Goal: Task Accomplishment & Management: Complete application form

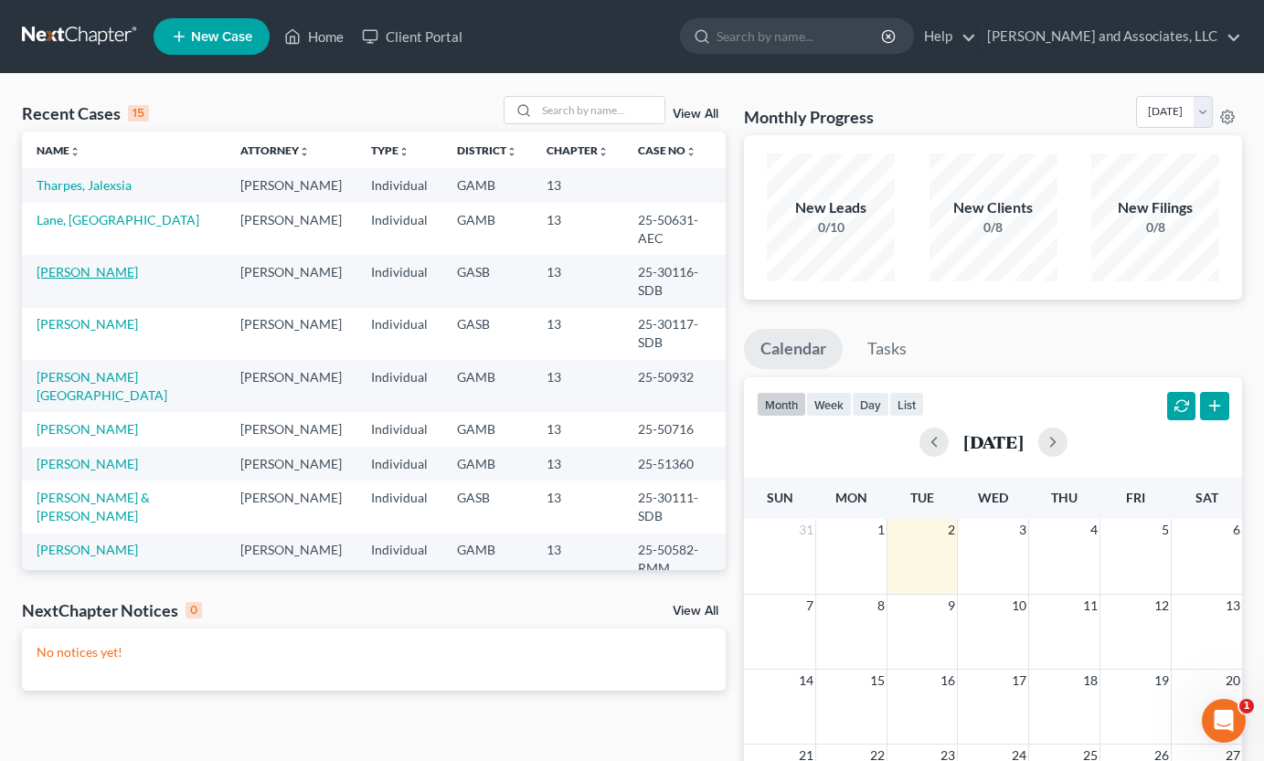
click at [117, 264] on link "[PERSON_NAME]" at bounding box center [87, 272] width 101 height 16
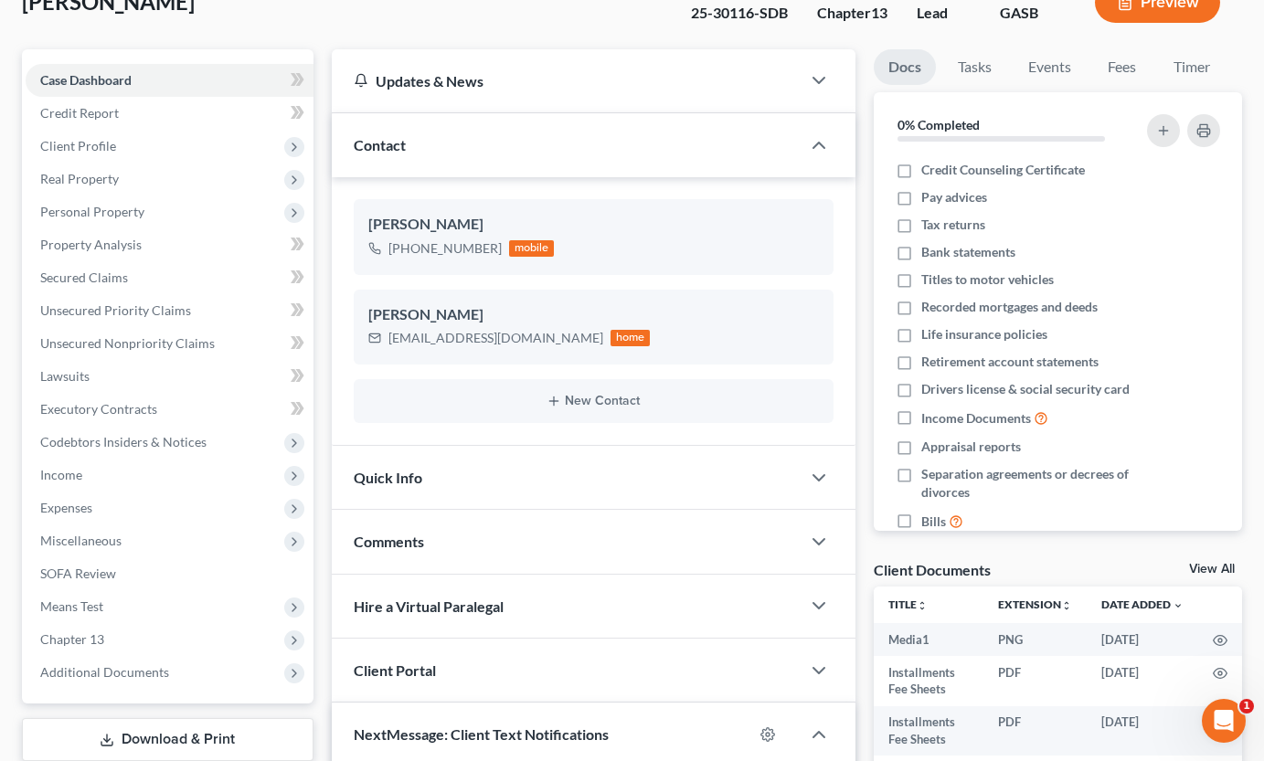
scroll to position [97, 0]
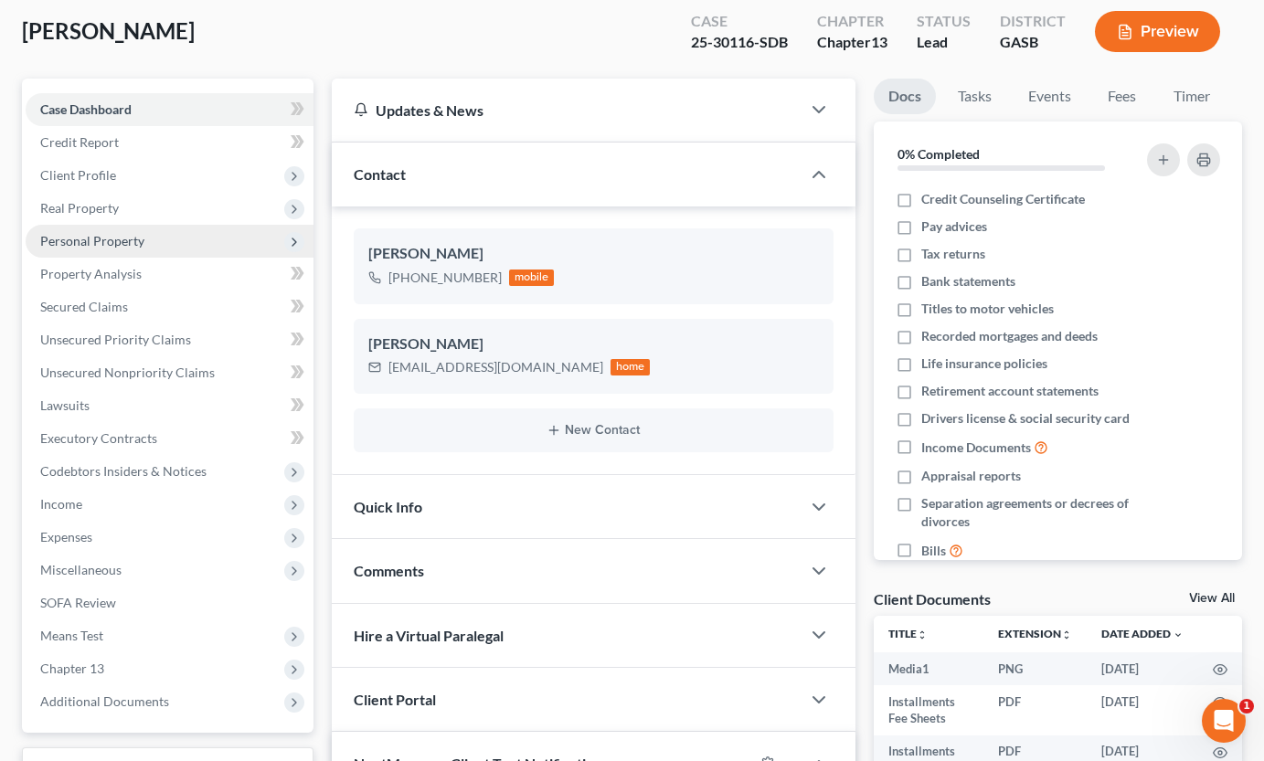
click at [126, 238] on span "Personal Property" at bounding box center [92, 241] width 104 height 16
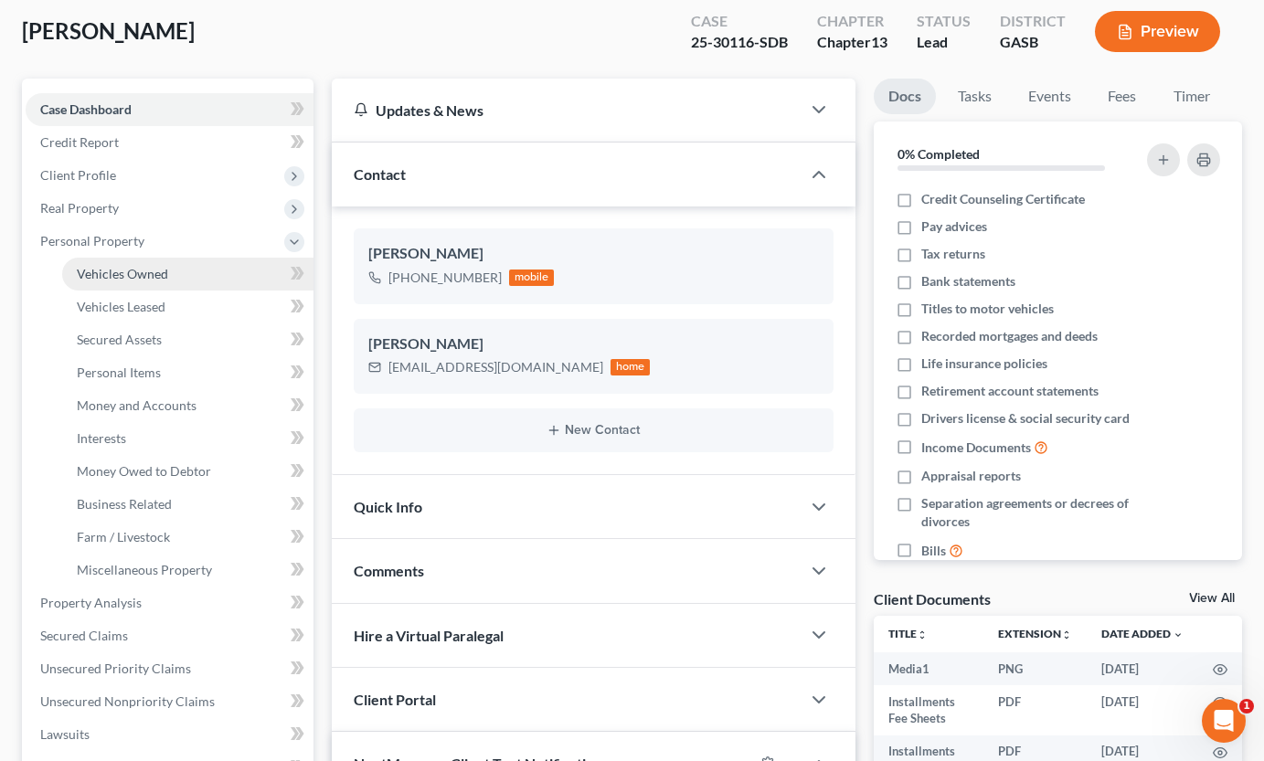
click at [153, 282] on link "Vehicles Owned" at bounding box center [187, 274] width 251 height 33
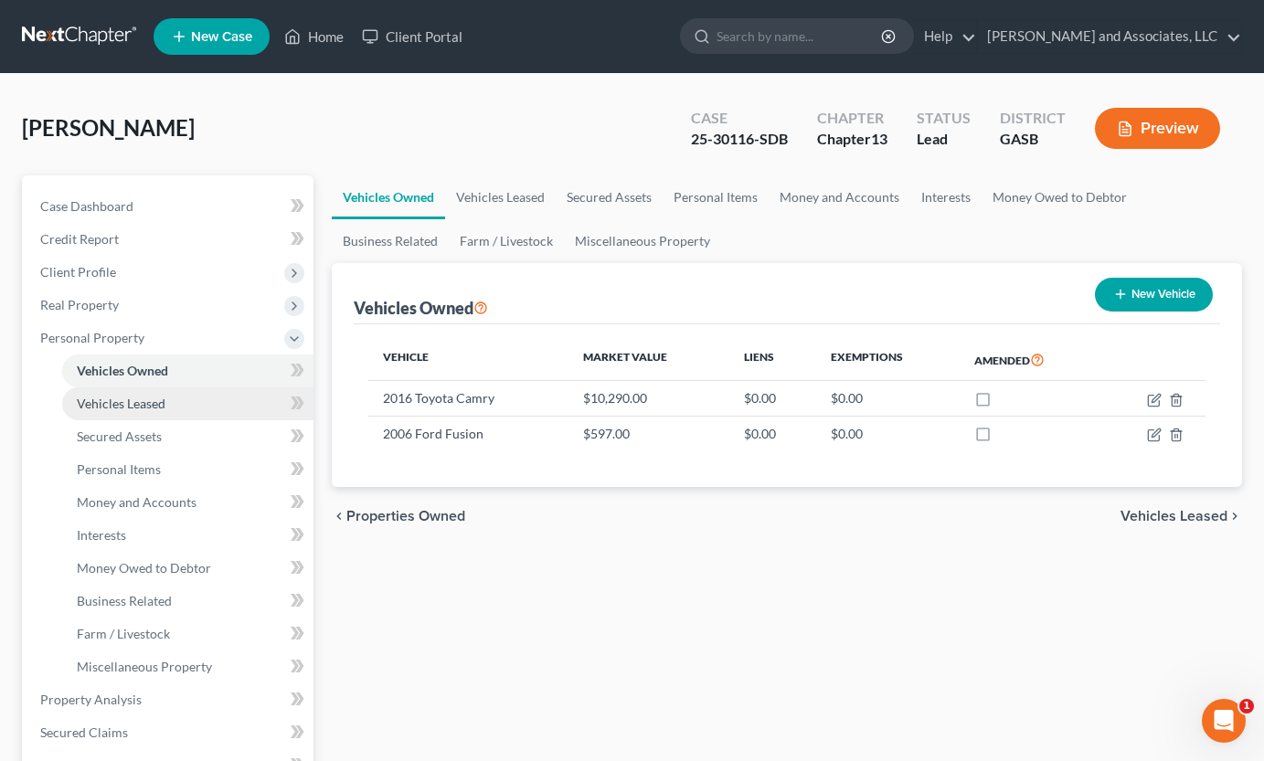
click at [147, 407] on span "Vehicles Leased" at bounding box center [121, 404] width 89 height 16
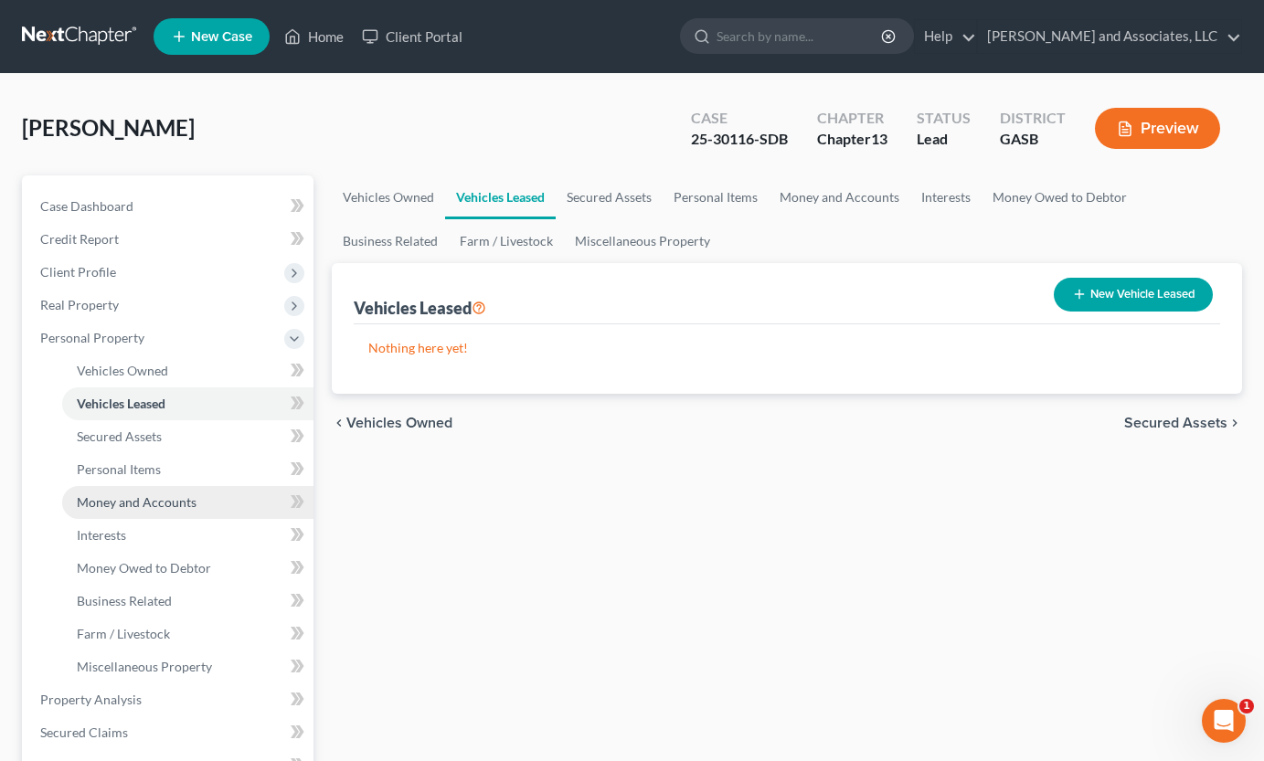
click at [153, 506] on span "Money and Accounts" at bounding box center [137, 502] width 120 height 16
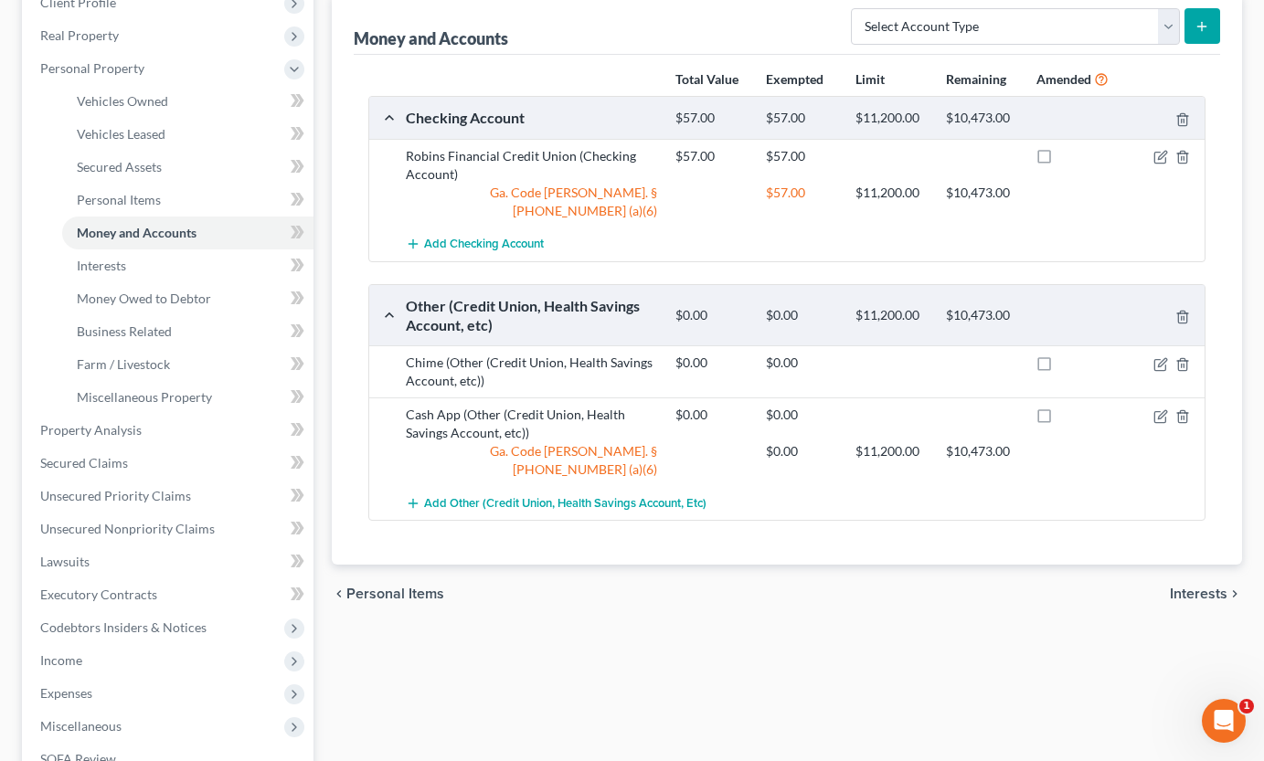
scroll to position [276, 0]
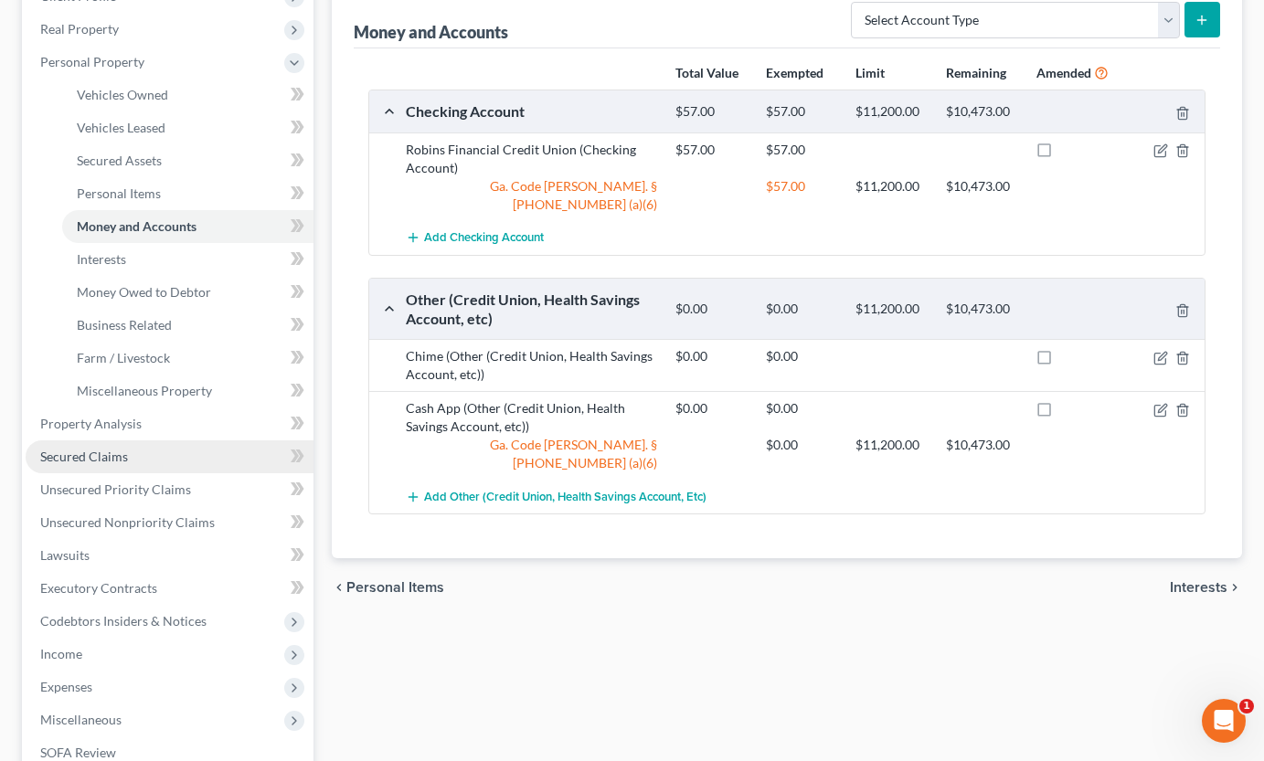
click at [114, 460] on span "Secured Claims" at bounding box center [84, 457] width 88 height 16
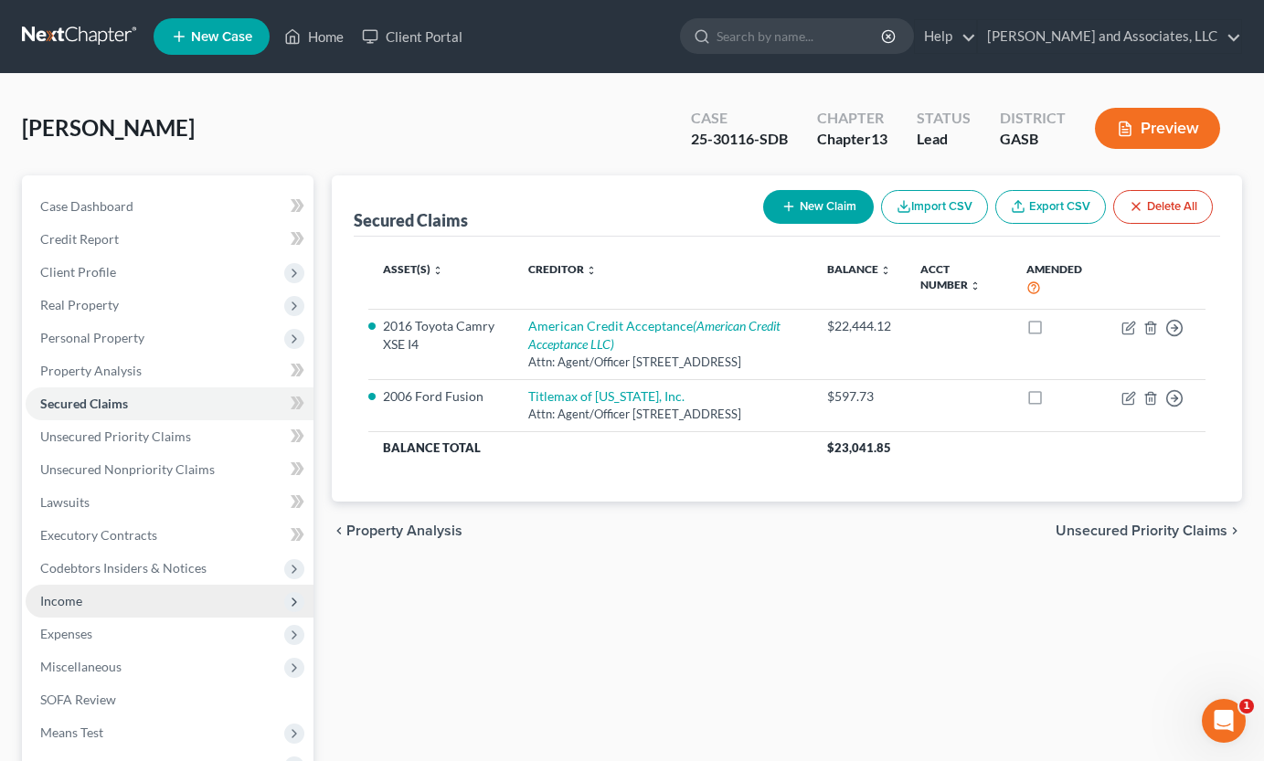
click at [55, 590] on span "Income" at bounding box center [170, 601] width 288 height 33
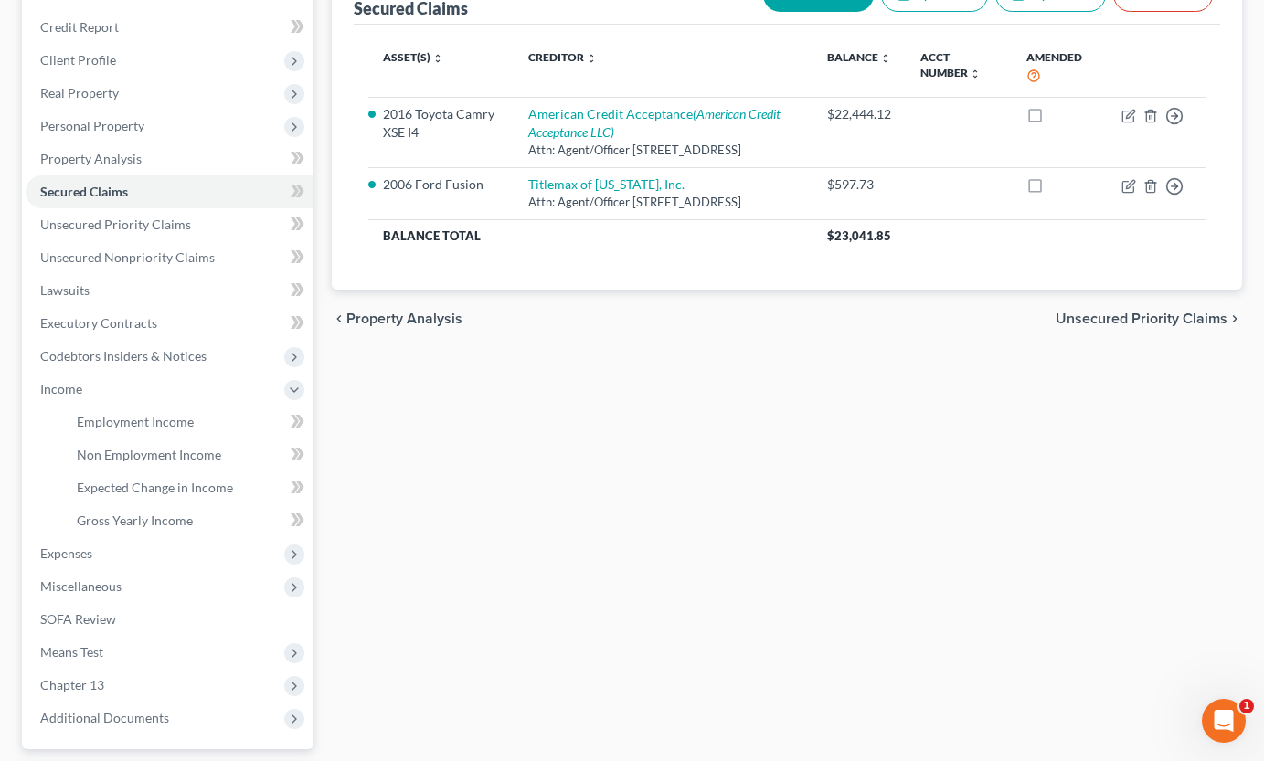
scroll to position [224, 0]
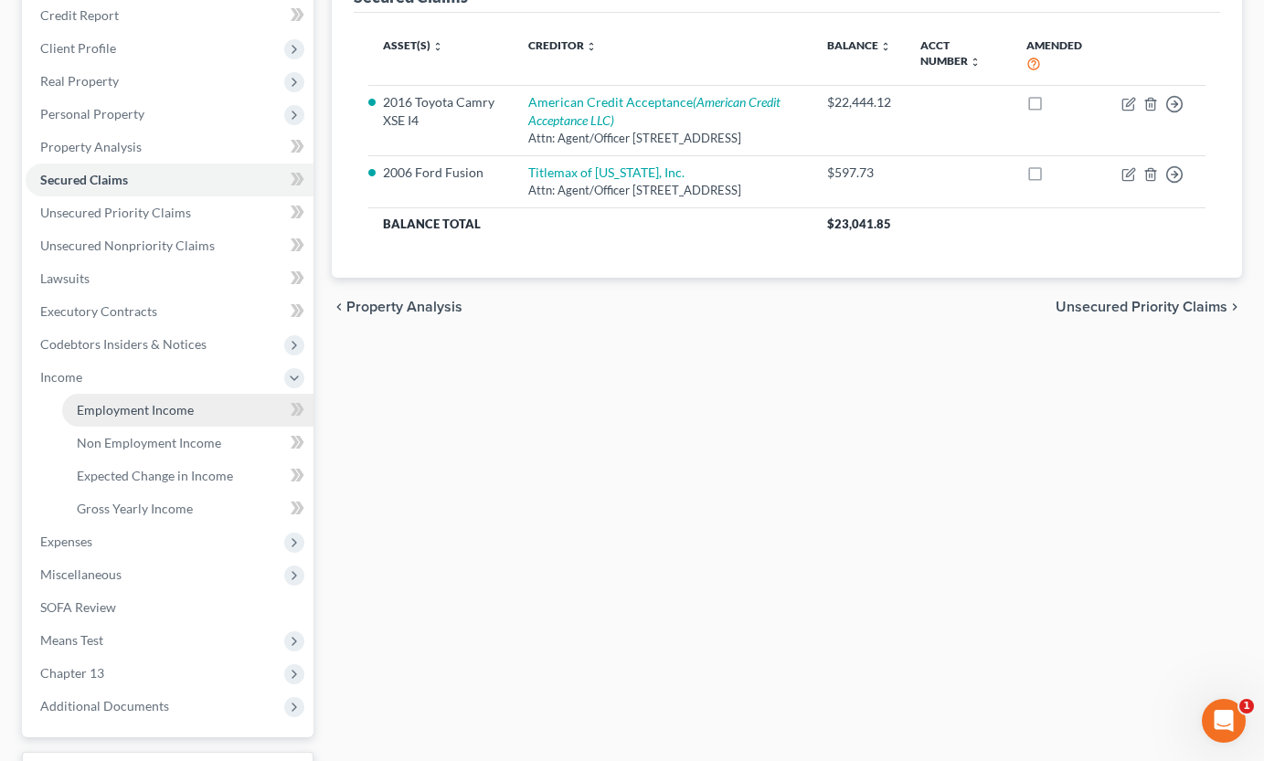
click at [108, 407] on span "Employment Income" at bounding box center [135, 410] width 117 height 16
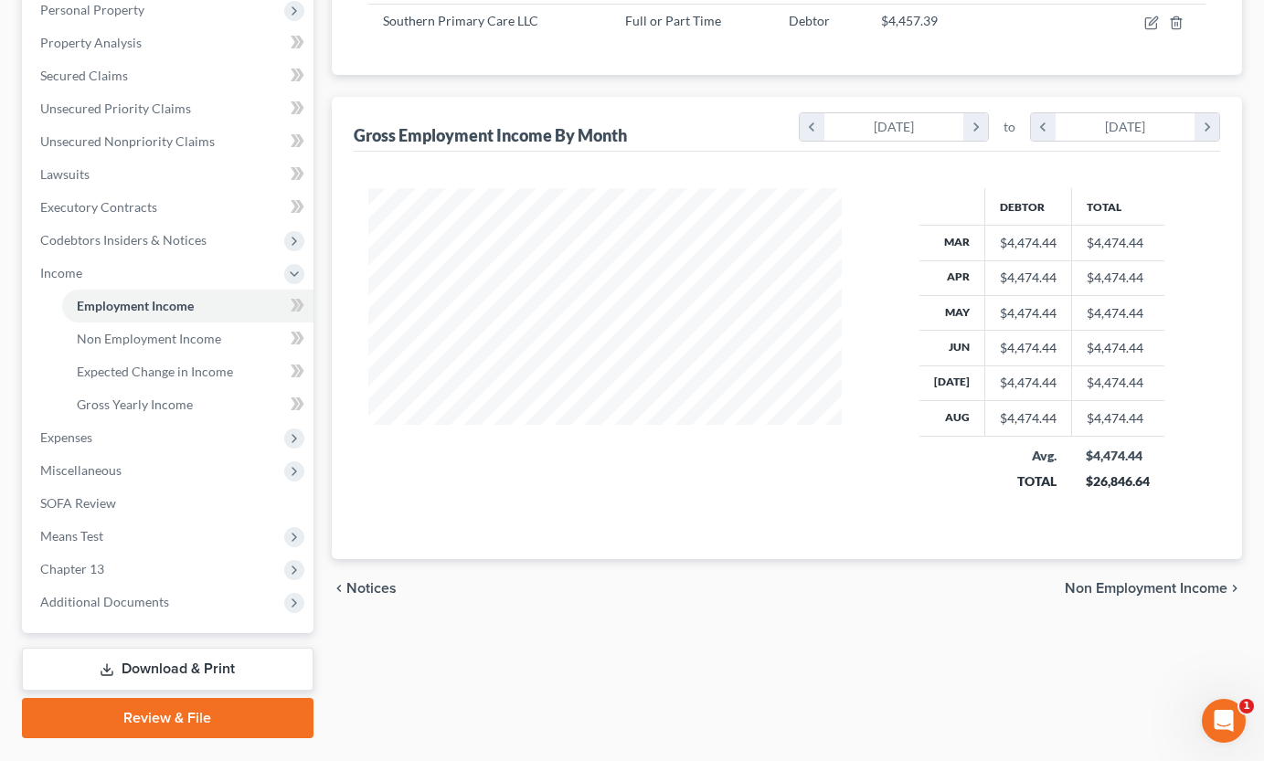
scroll to position [336, 0]
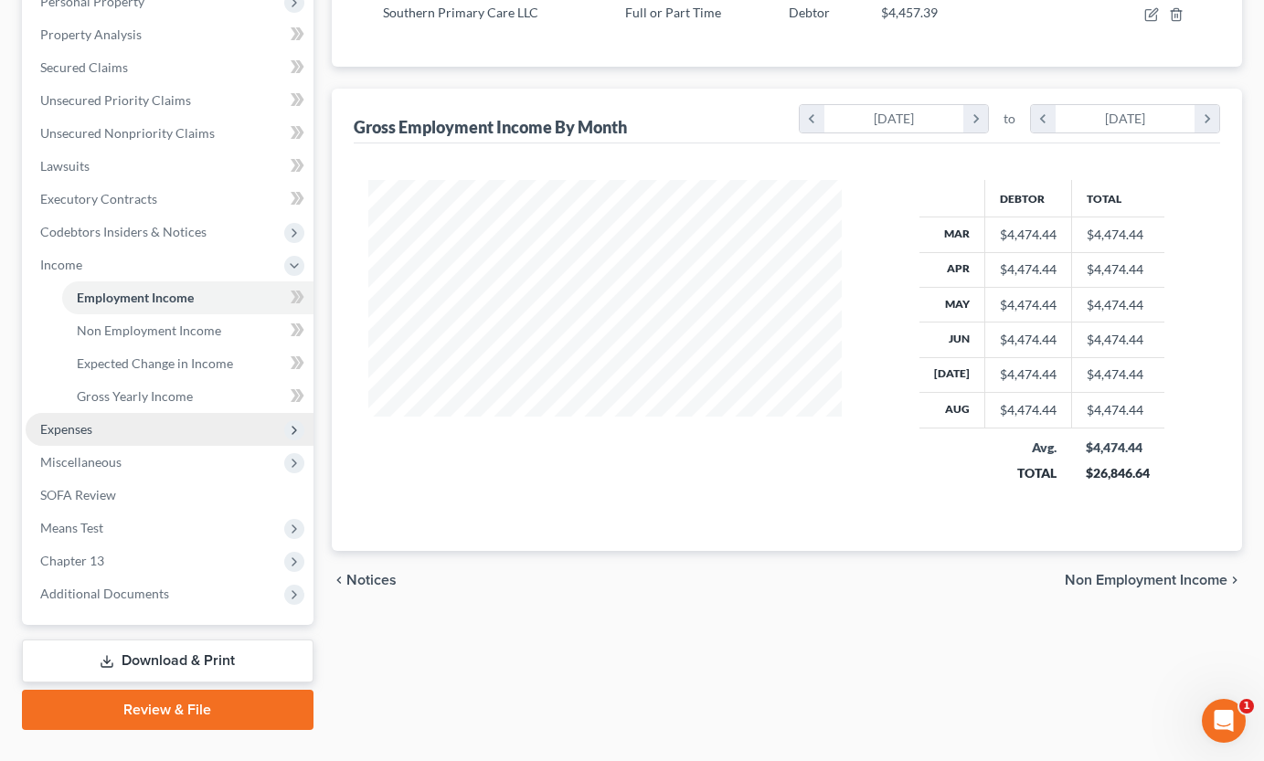
click at [78, 433] on span "Expenses" at bounding box center [66, 429] width 52 height 16
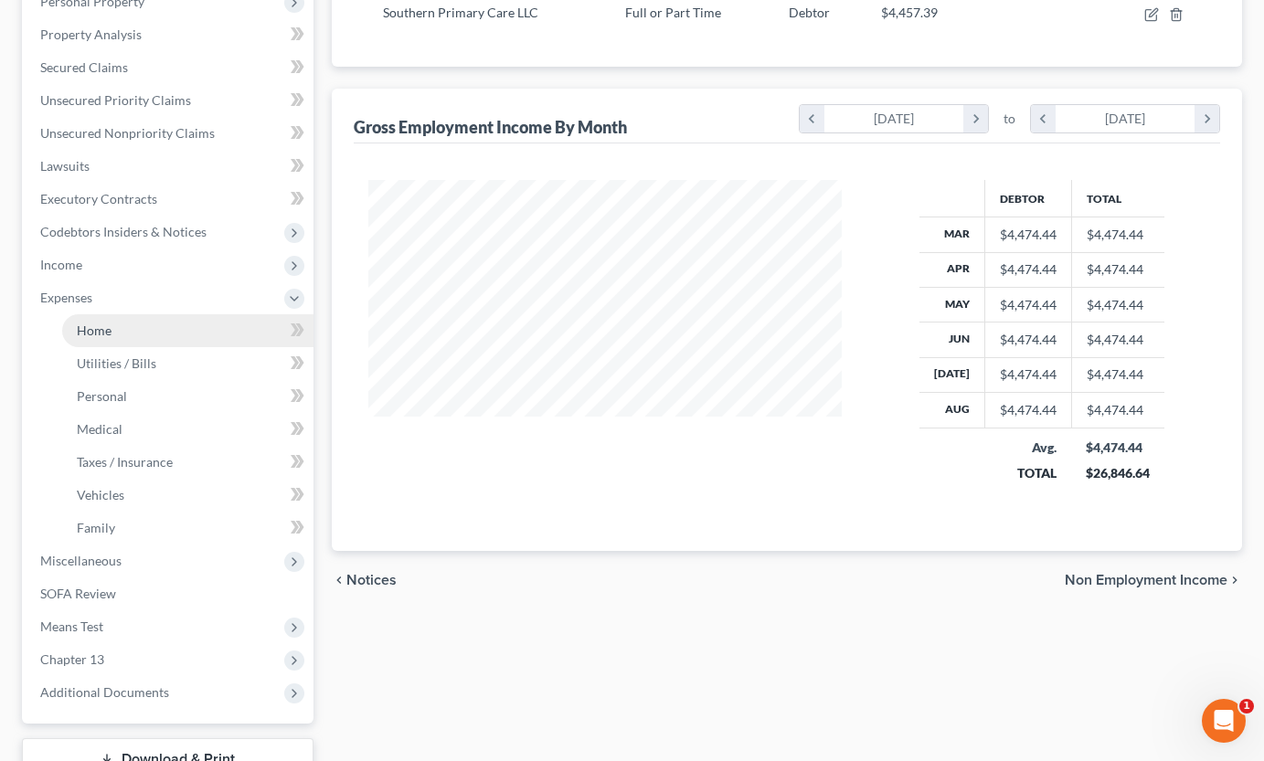
click at [98, 323] on span "Home" at bounding box center [94, 331] width 35 height 16
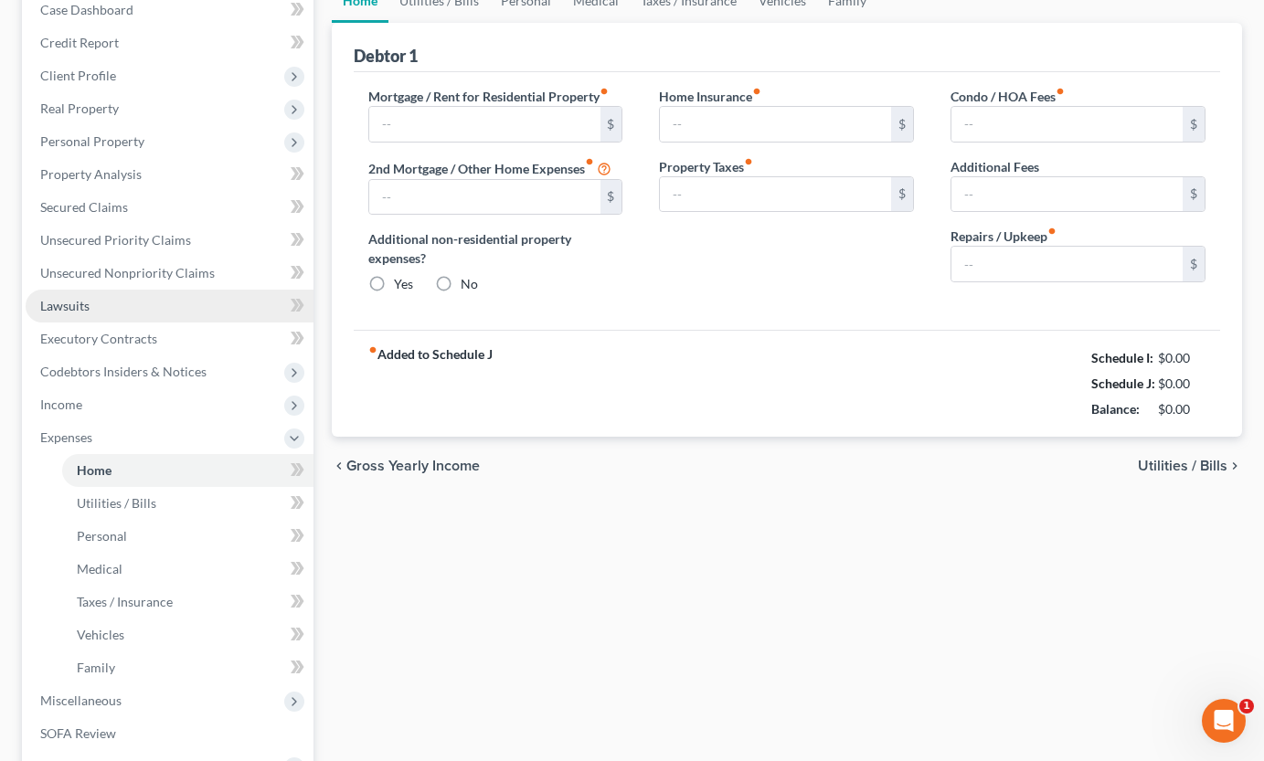
type input "1,000.00"
type input "0.00"
radio input "true"
type input "0.00"
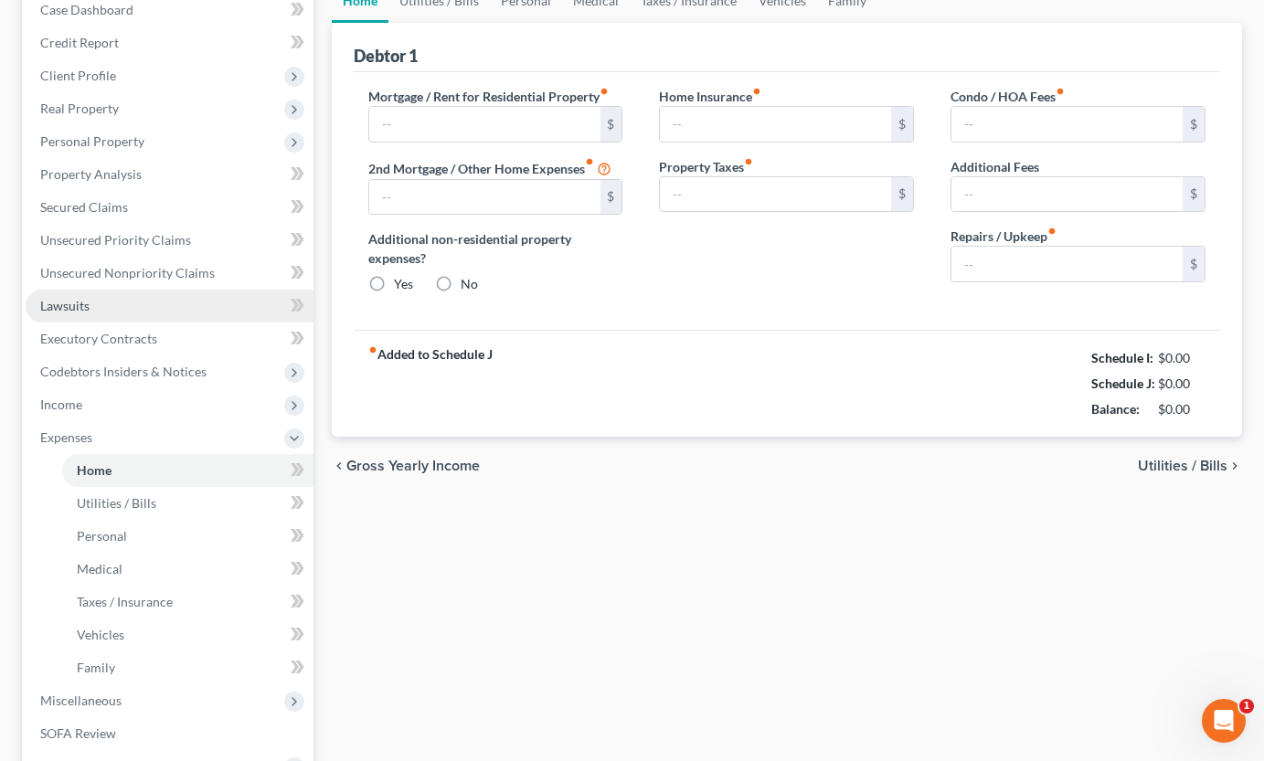
type input "0.00"
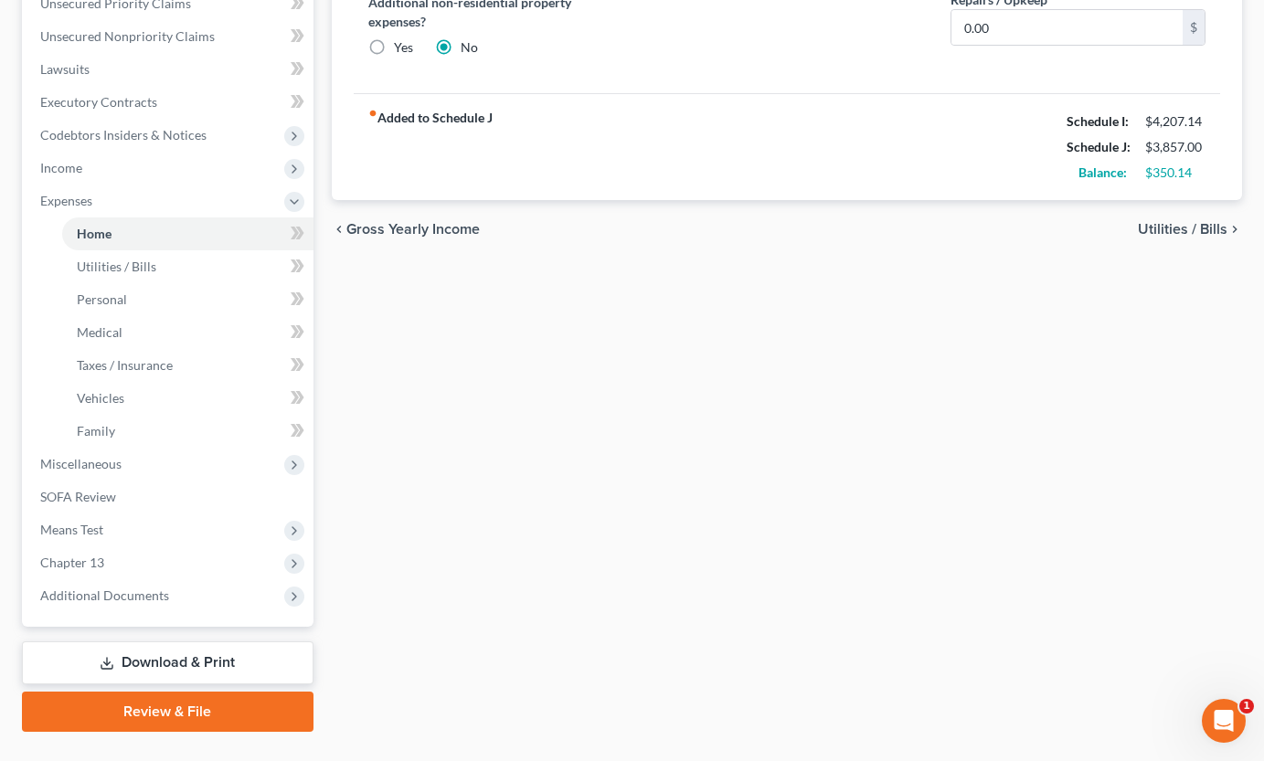
scroll to position [450, 0]
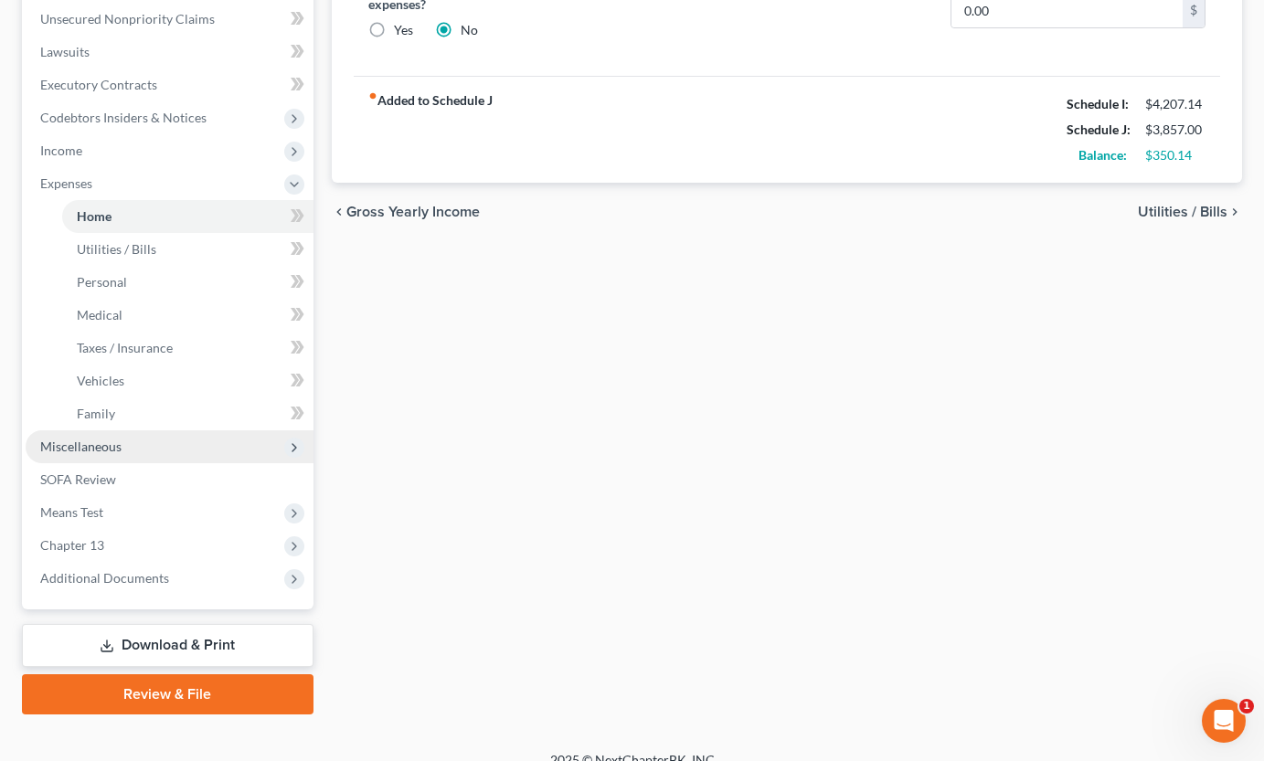
click at [101, 442] on span "Miscellaneous" at bounding box center [80, 447] width 81 height 16
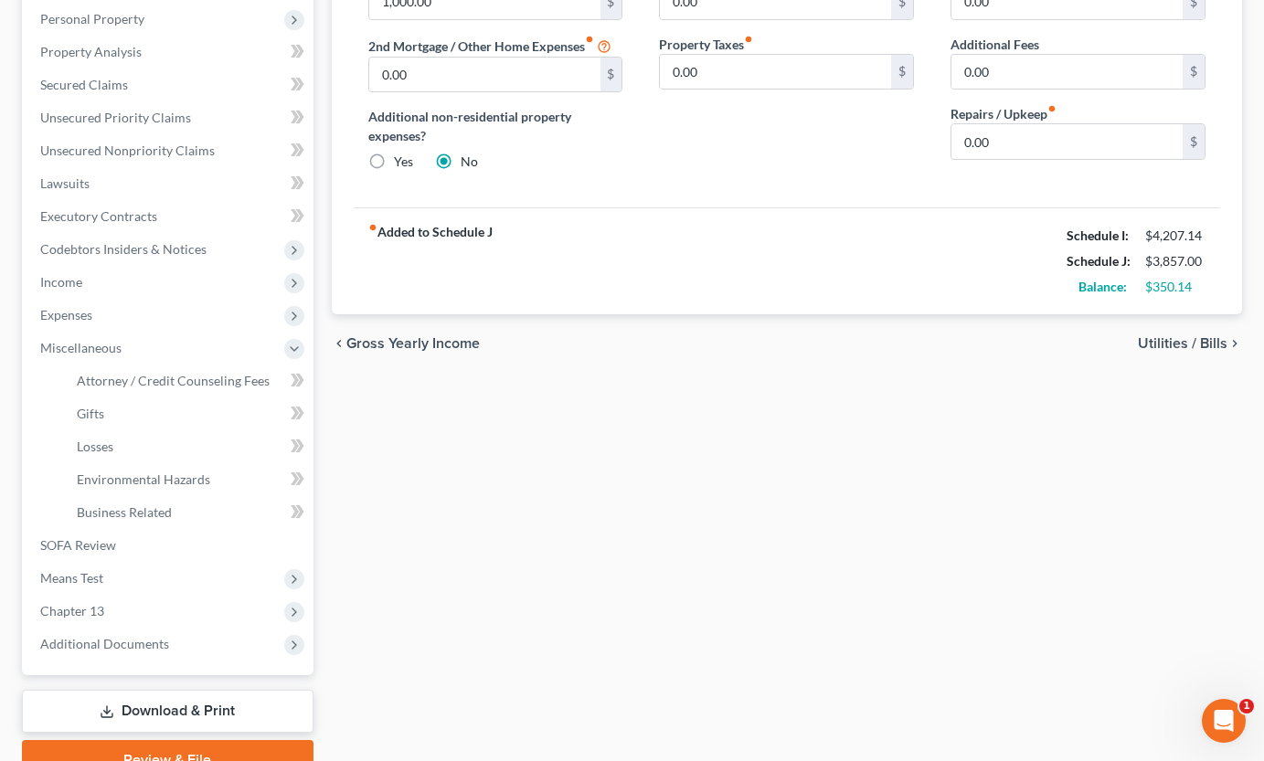
scroll to position [407, 0]
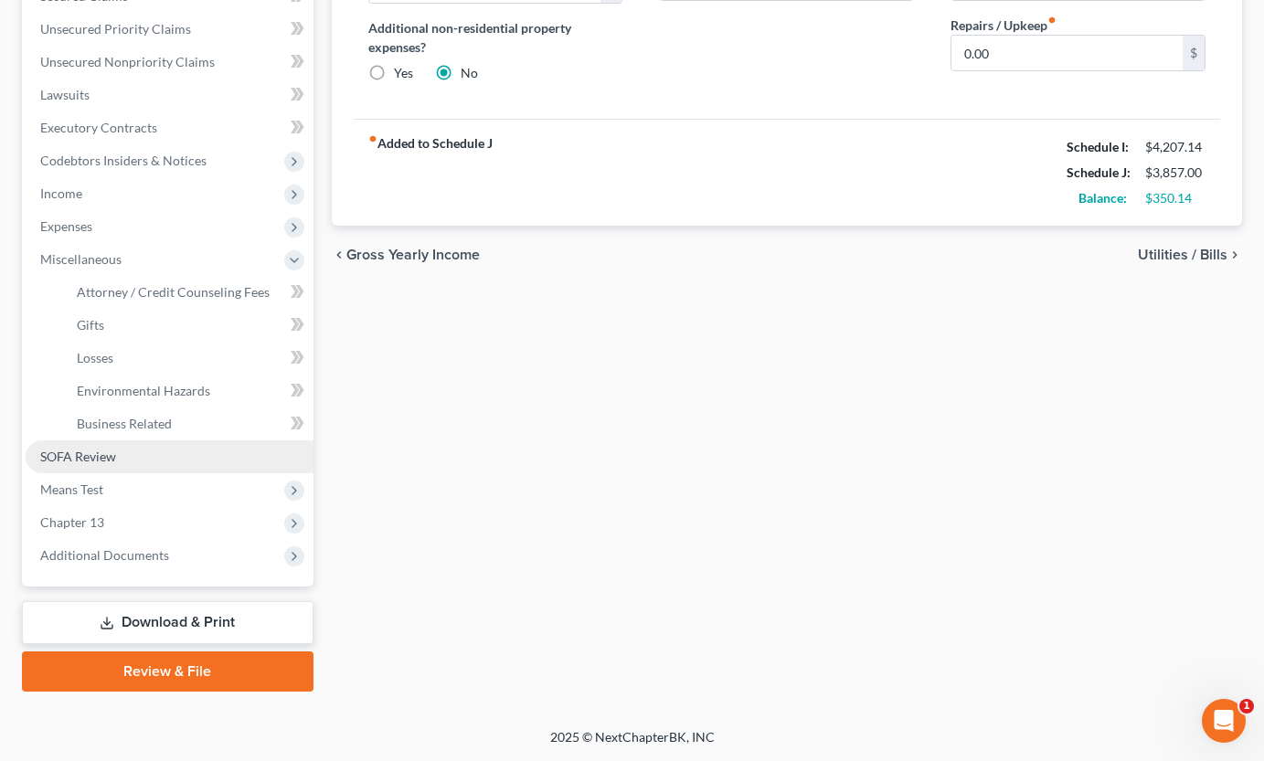
click at [81, 454] on span "SOFA Review" at bounding box center [78, 457] width 76 height 16
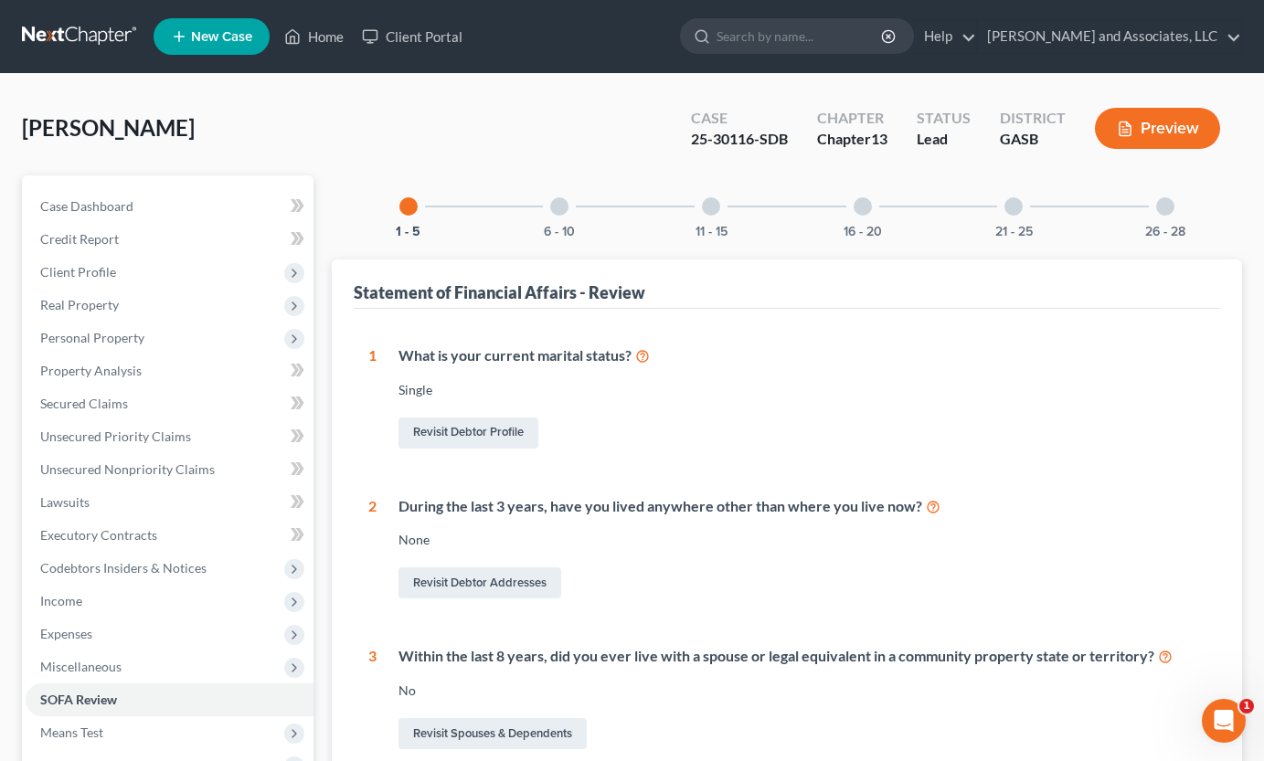
click at [712, 193] on div "11 - 15" at bounding box center [711, 206] width 62 height 62
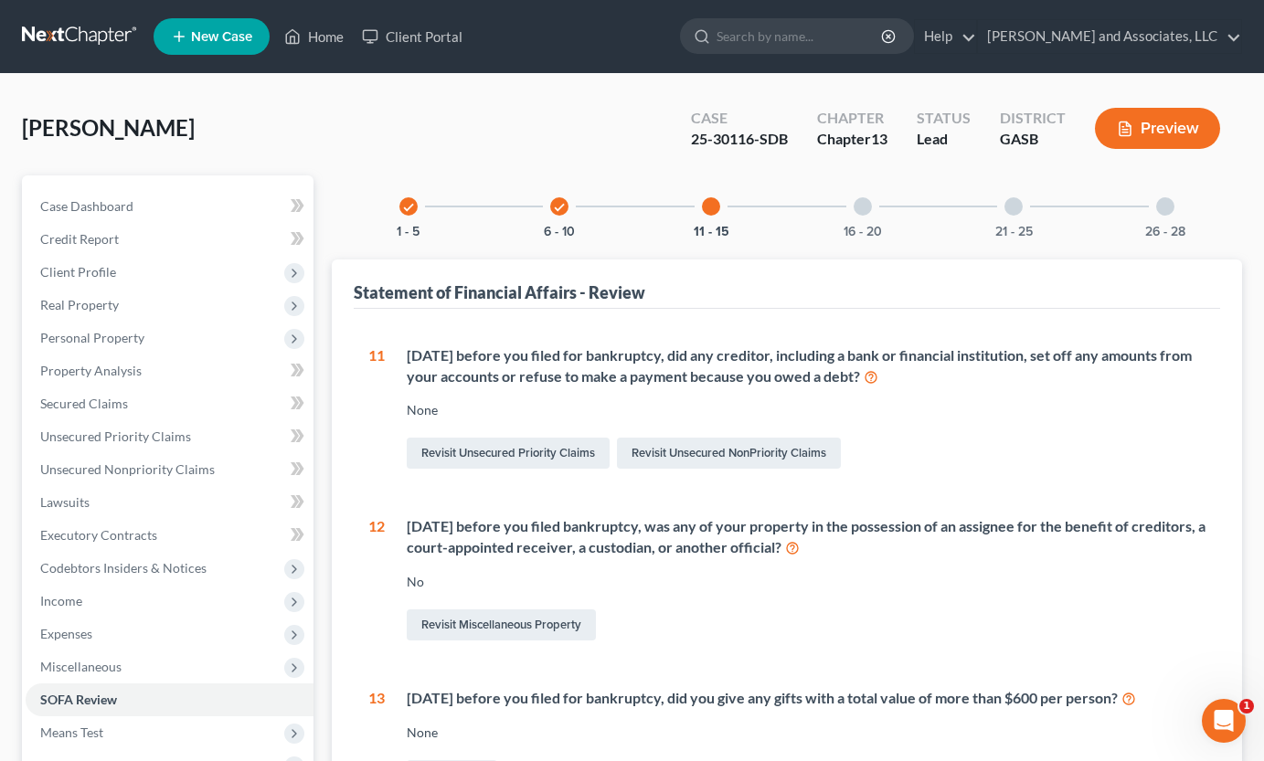
click at [870, 212] on div at bounding box center [862, 206] width 18 height 18
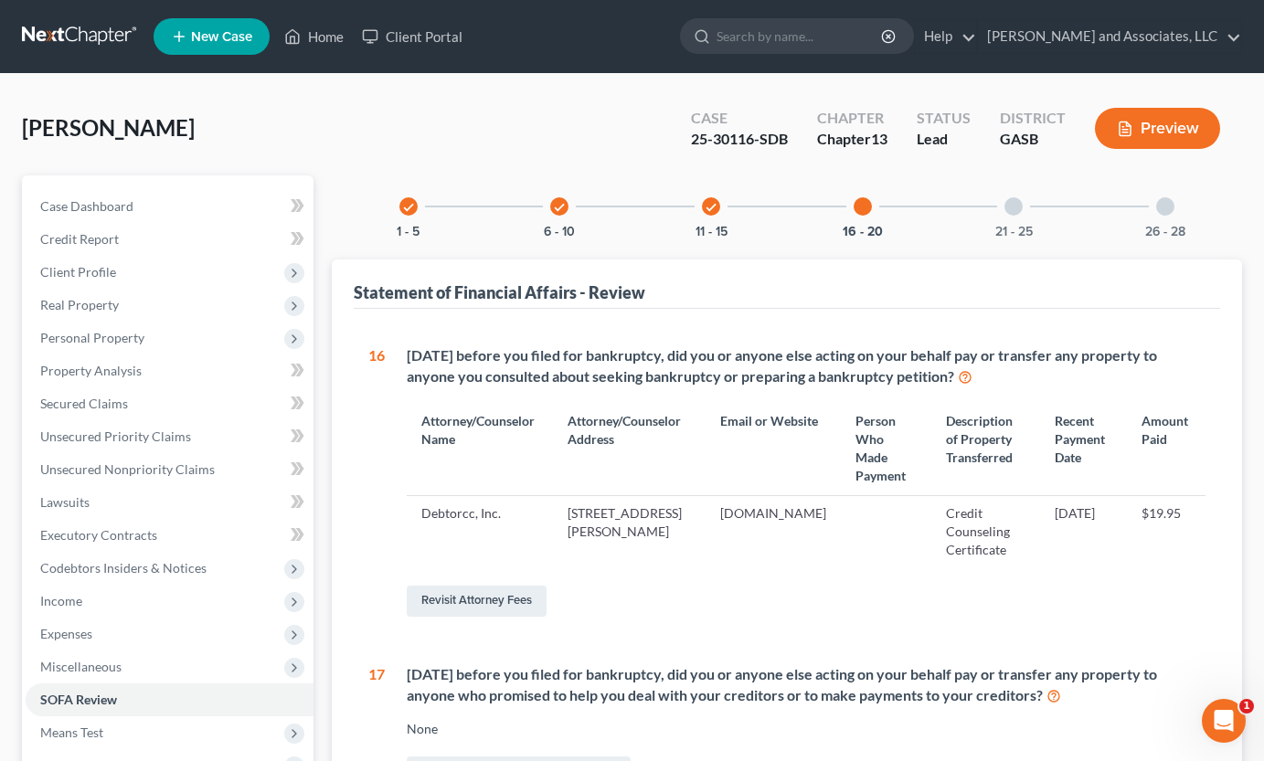
click at [1173, 208] on div at bounding box center [1165, 206] width 18 height 18
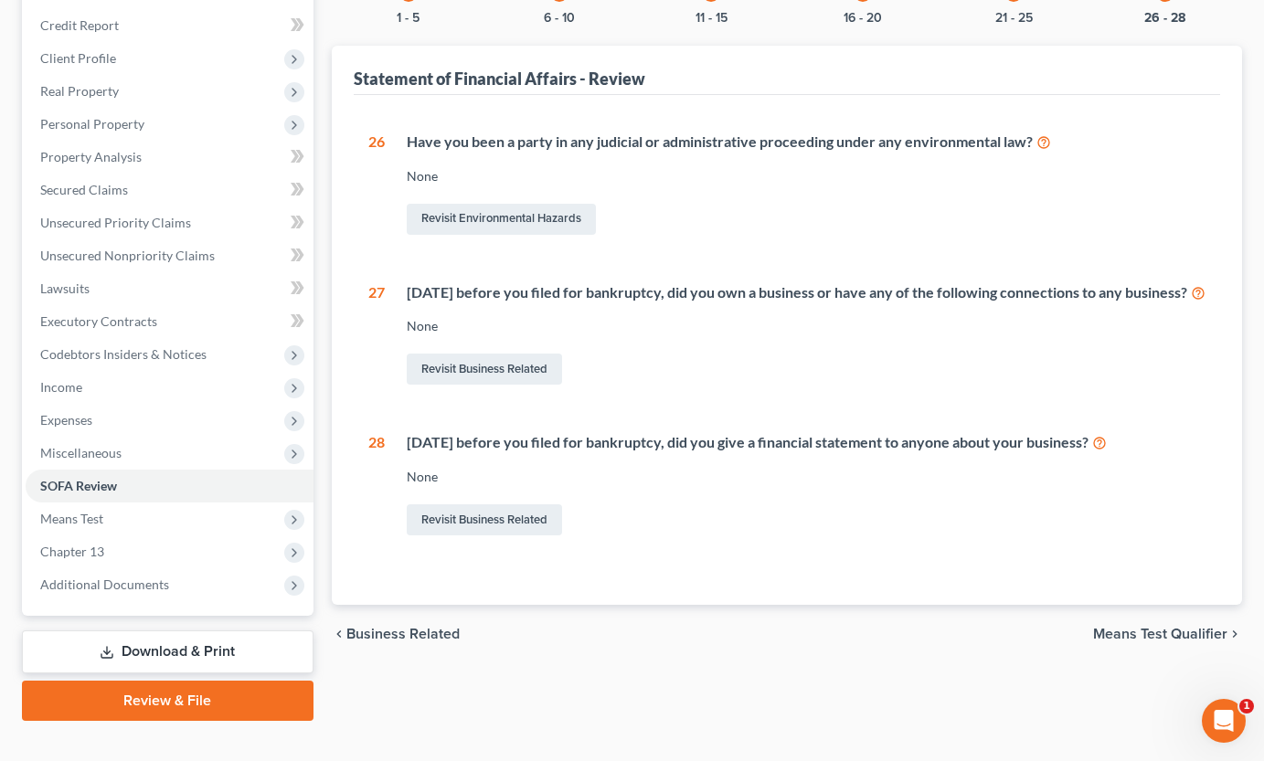
scroll to position [243, 0]
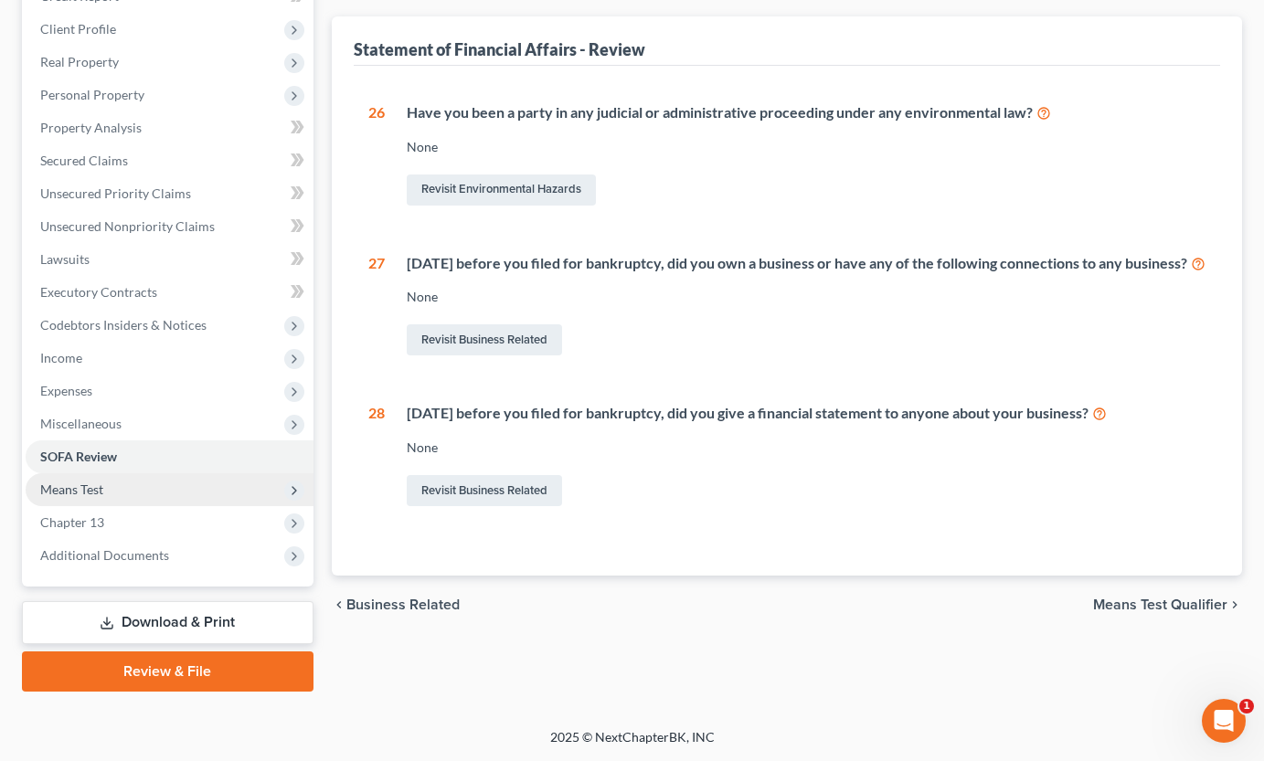
click at [78, 488] on span "Means Test" at bounding box center [71, 489] width 63 height 16
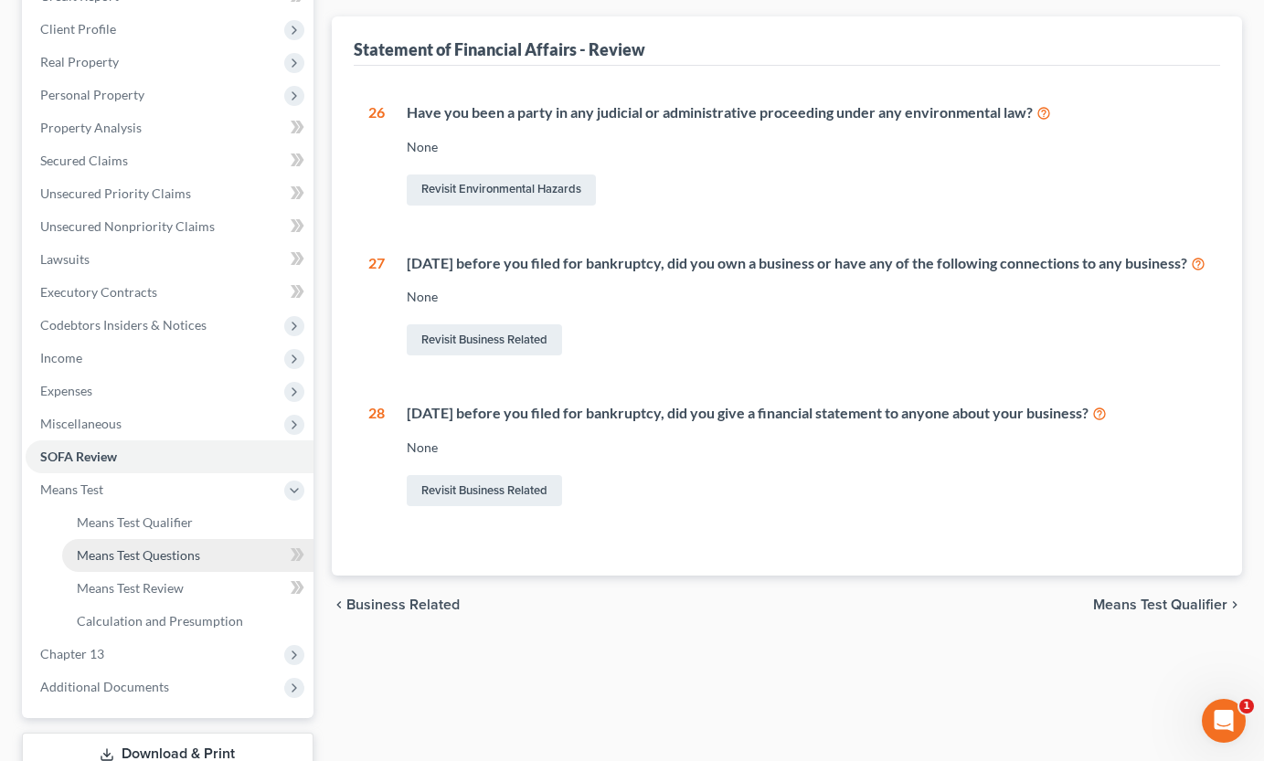
click at [182, 549] on span "Means Test Questions" at bounding box center [138, 555] width 123 height 16
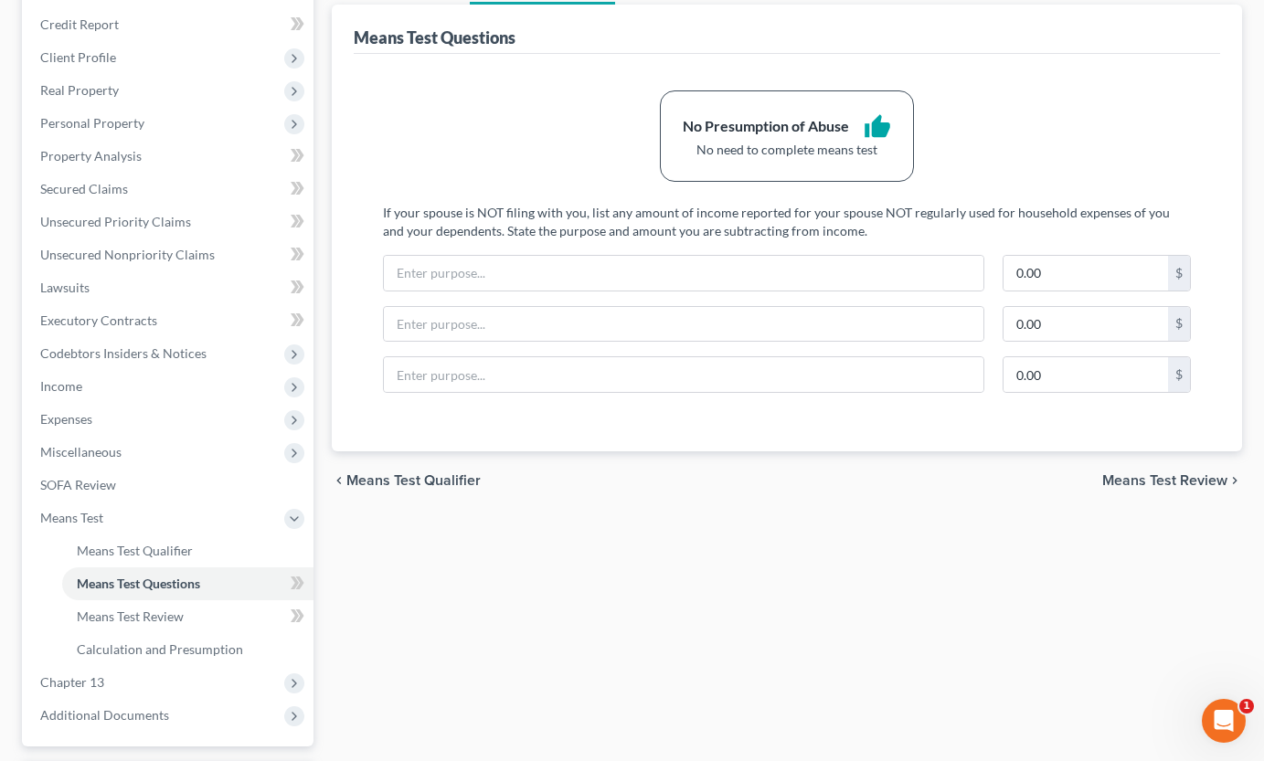
scroll to position [249, 0]
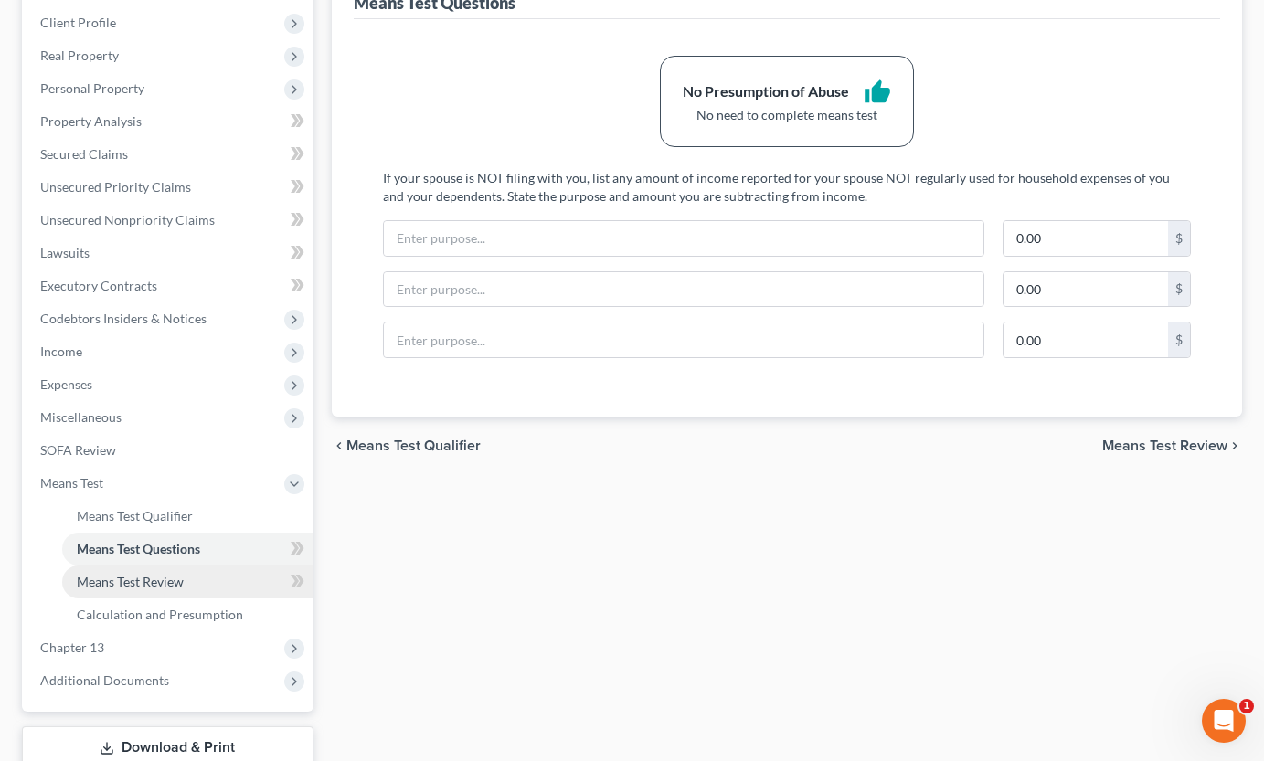
click at [177, 585] on span "Means Test Review" at bounding box center [130, 582] width 107 height 16
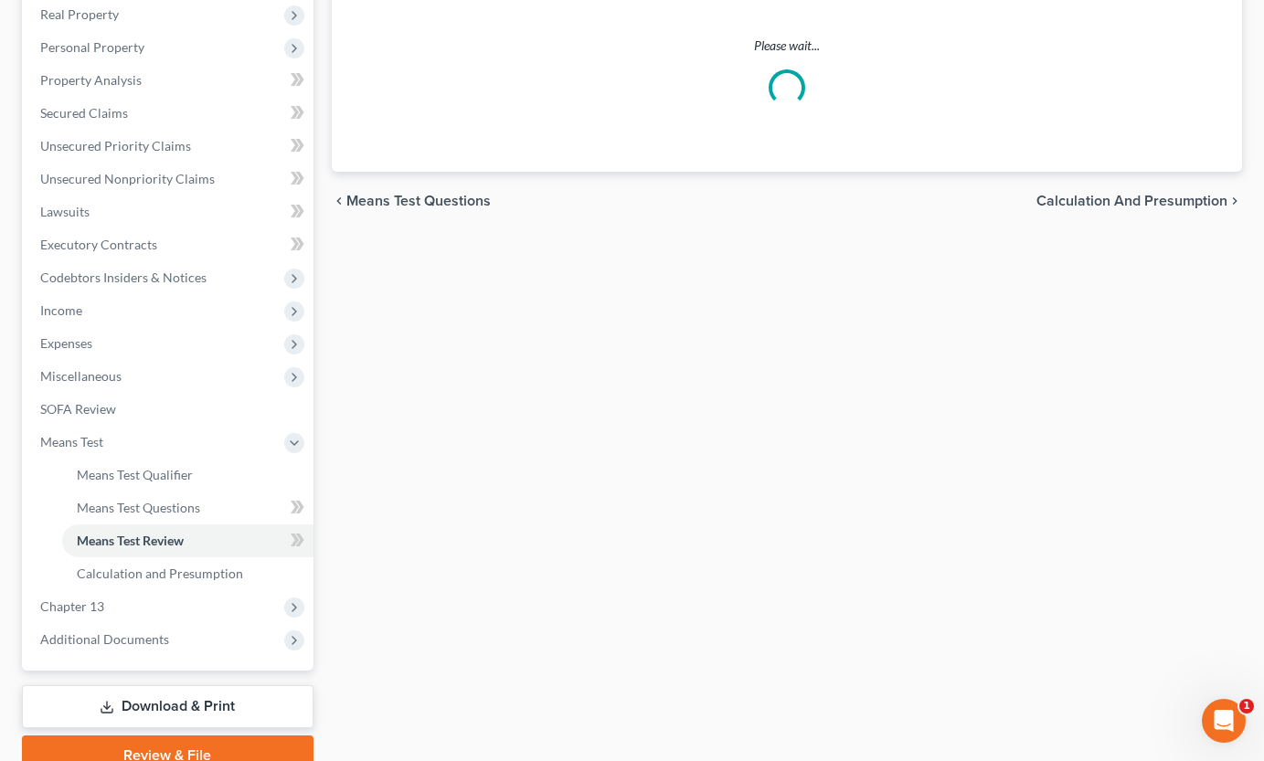
scroll to position [331, 0]
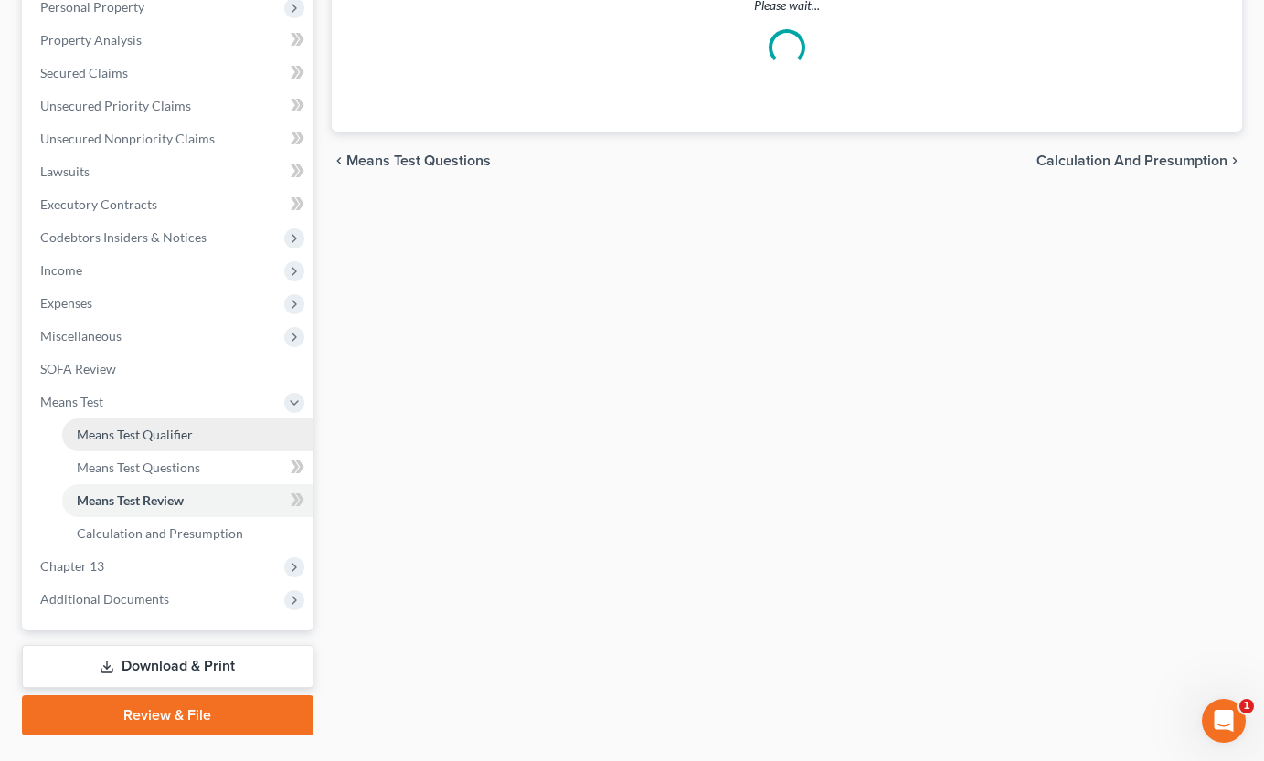
click at [163, 432] on span "Means Test Qualifier" at bounding box center [135, 435] width 116 height 16
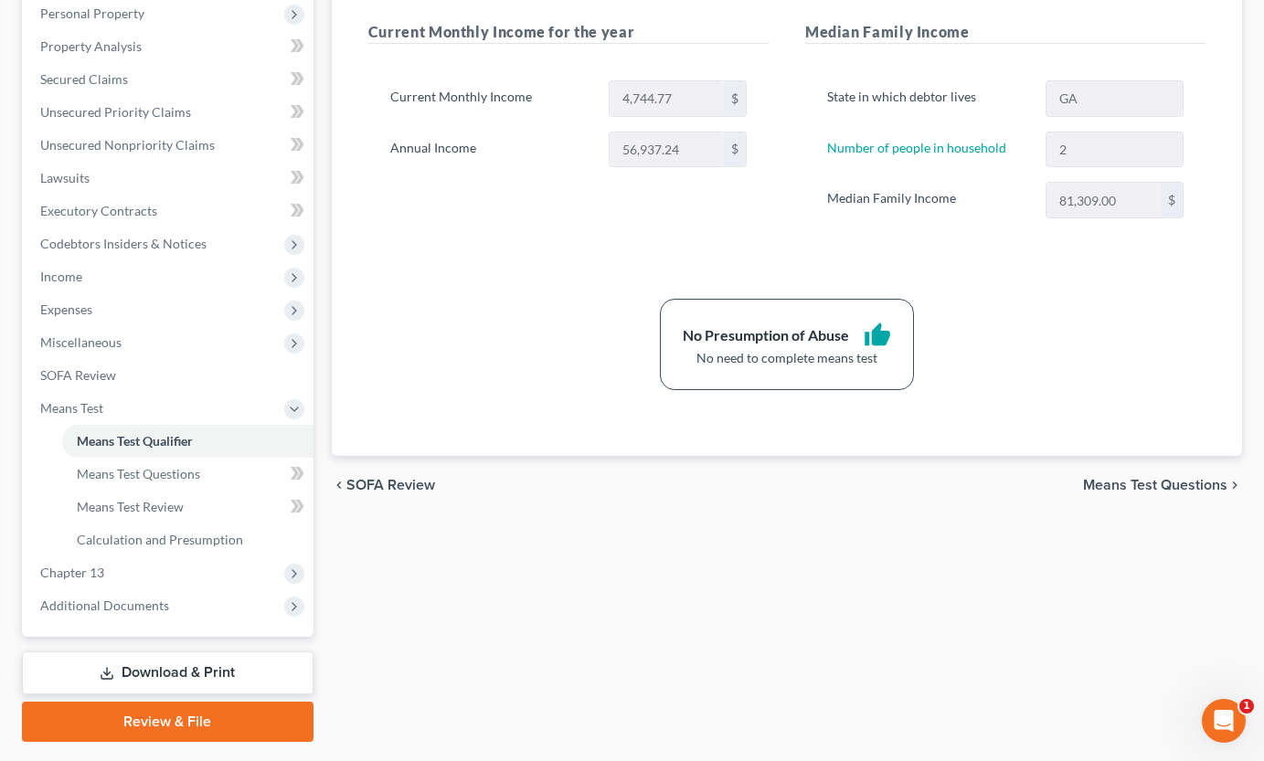
scroll to position [375, 0]
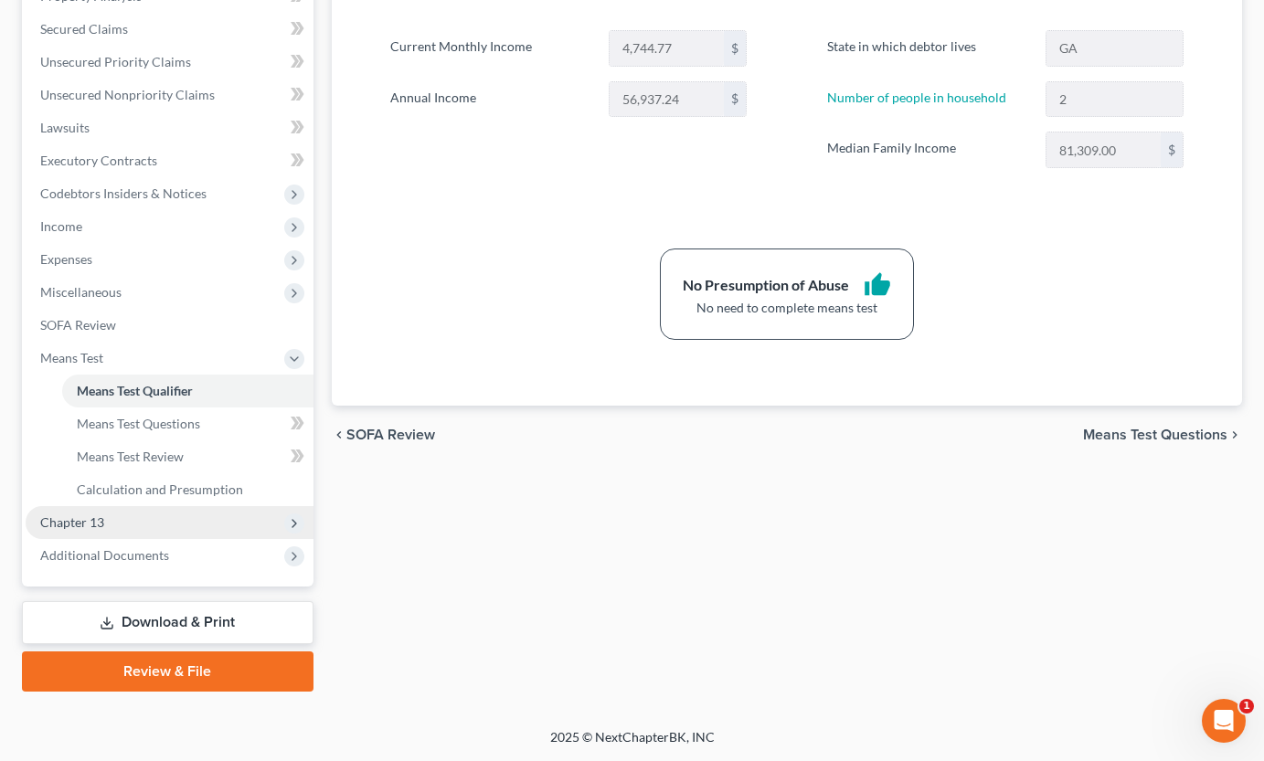
click at [80, 518] on span "Chapter 13" at bounding box center [72, 522] width 64 height 16
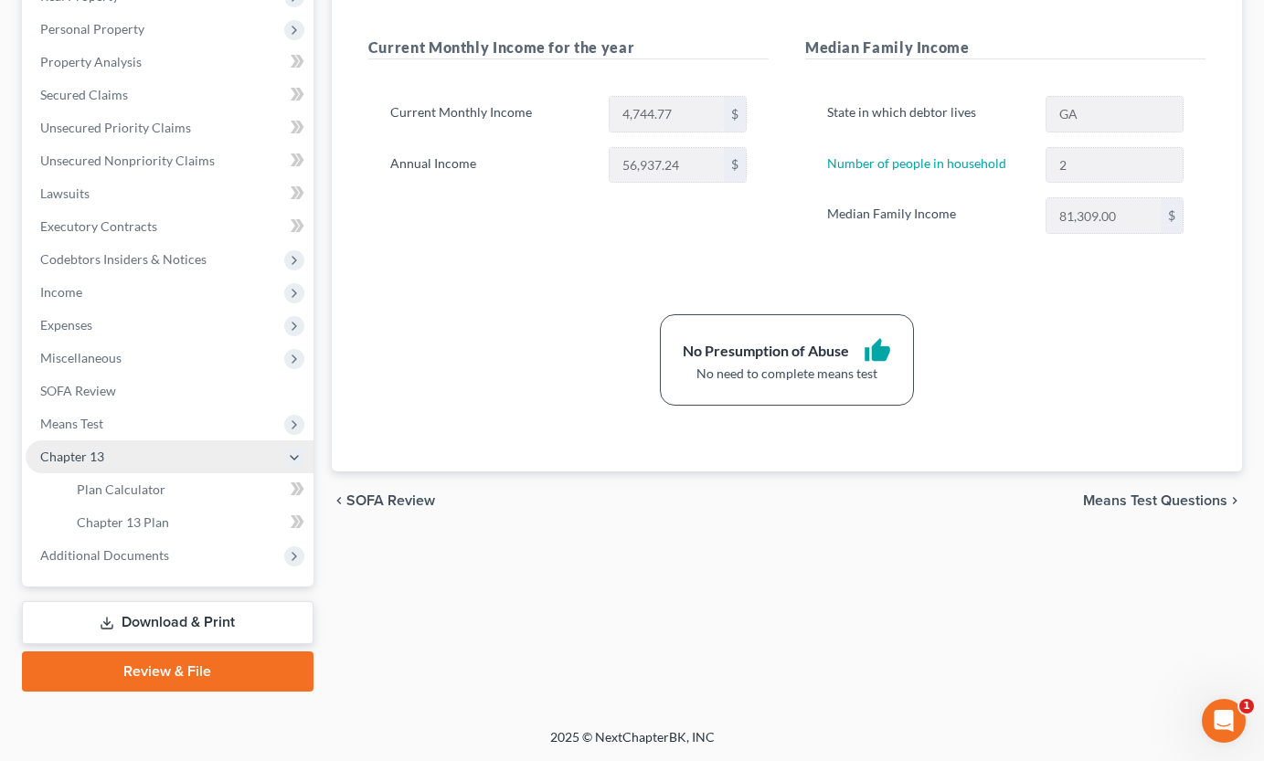
scroll to position [309, 0]
click at [136, 525] on span "Chapter 13 Plan" at bounding box center [123, 522] width 92 height 16
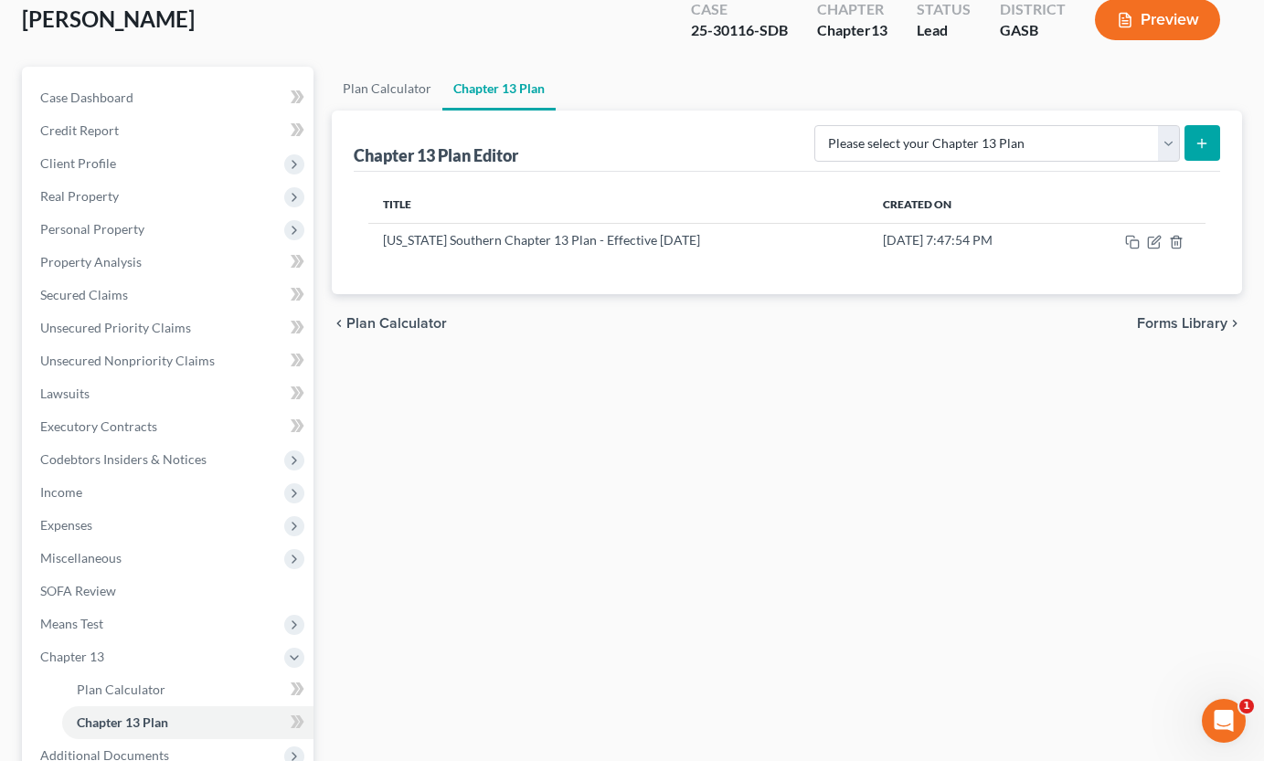
scroll to position [111, 0]
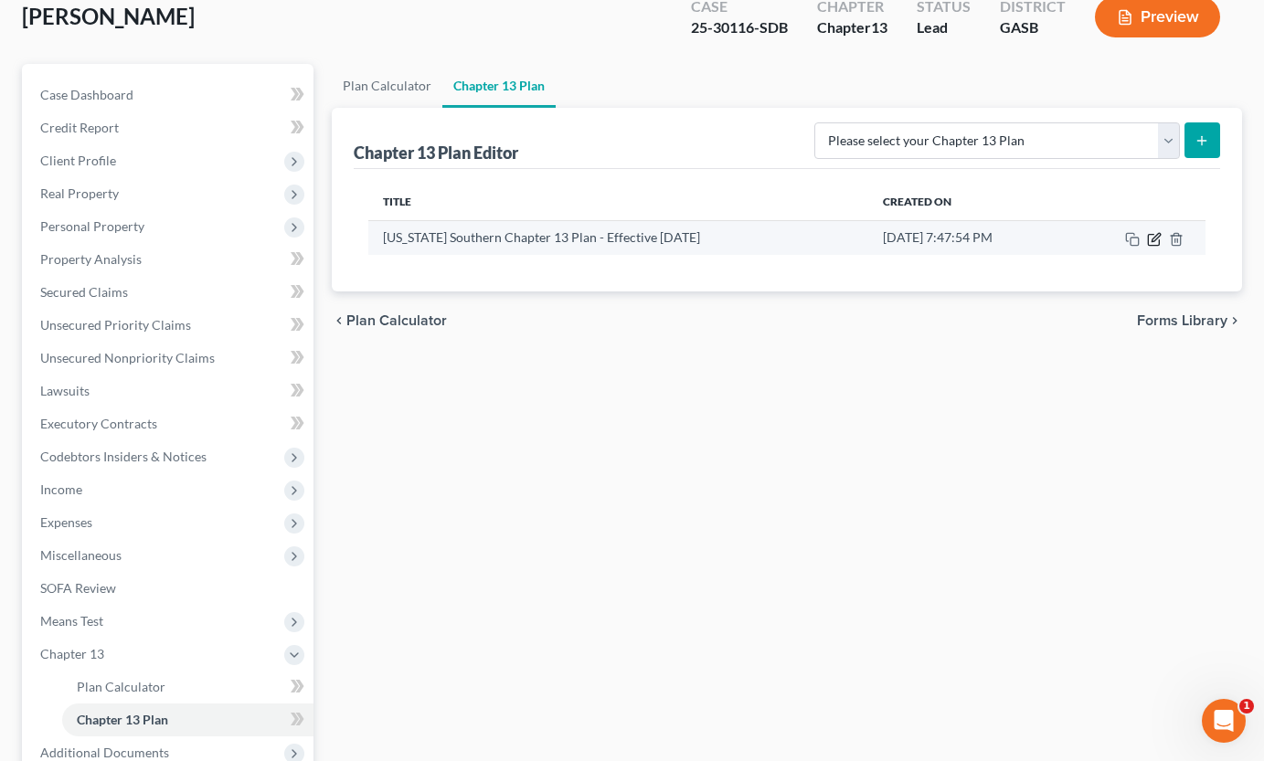
click at [1155, 240] on icon "button" at bounding box center [1155, 237] width 8 height 8
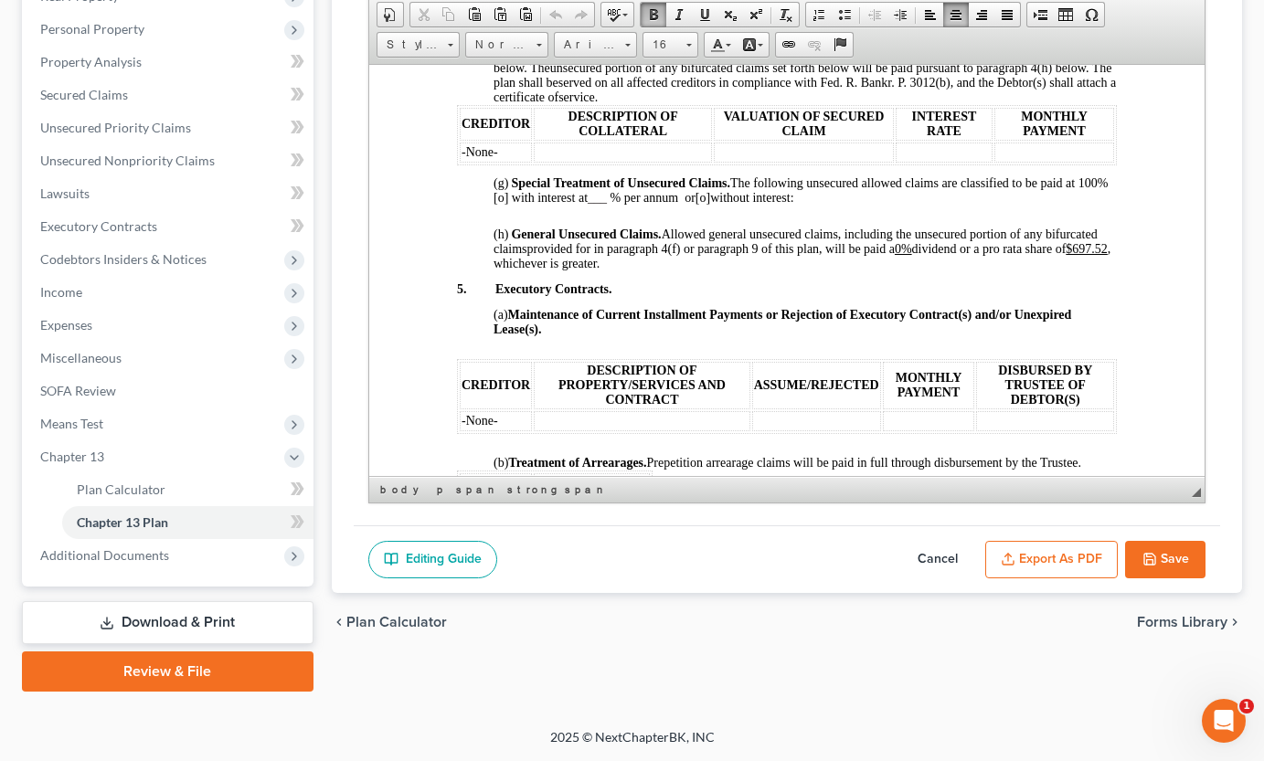
scroll to position [2069, 0]
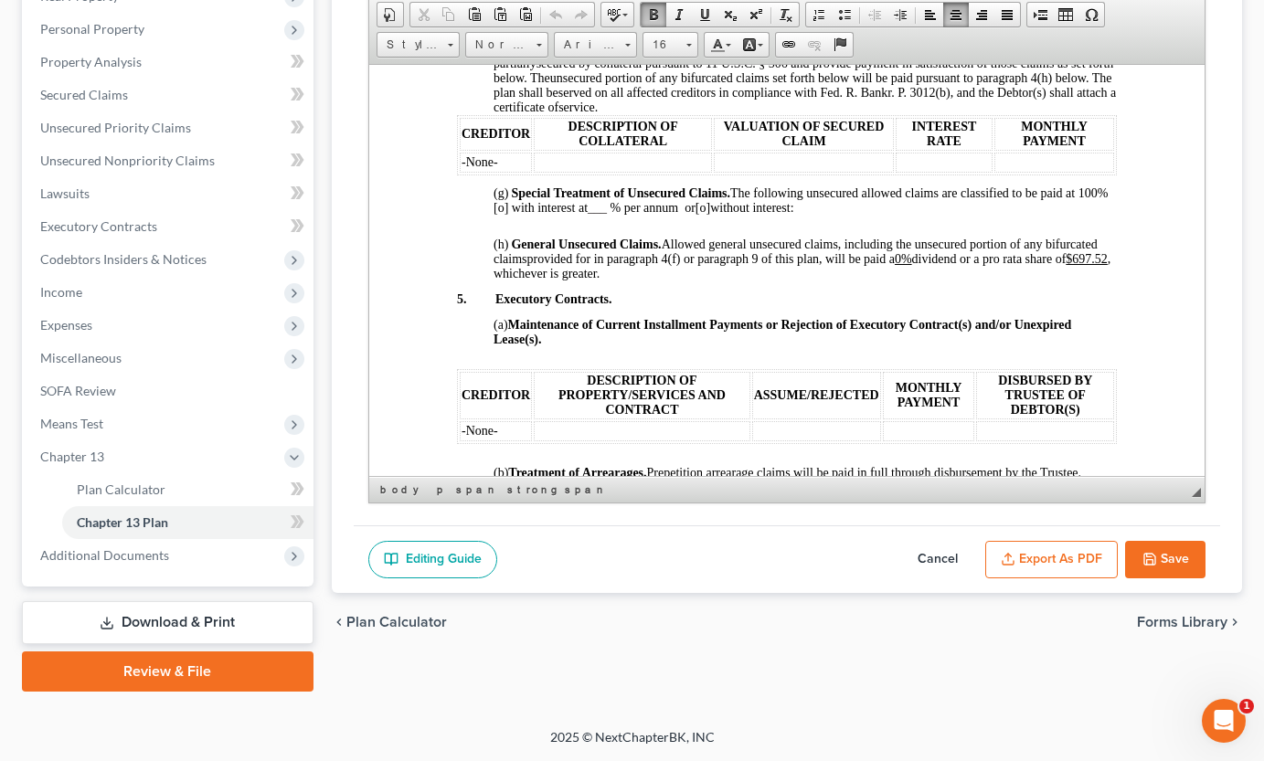
drag, startPoint x: 1192, startPoint y: 111, endPoint x: 1598, endPoint y: 366, distance: 479.1
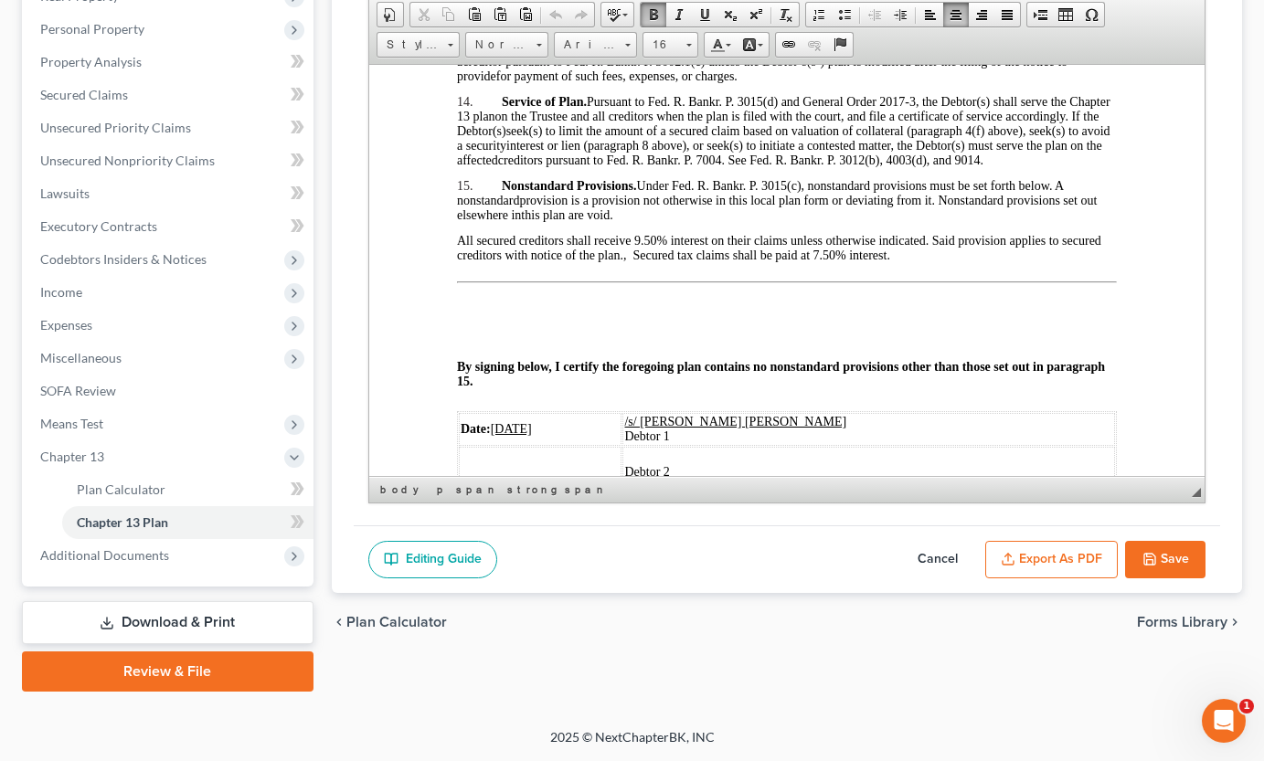
scroll to position [3683, 0]
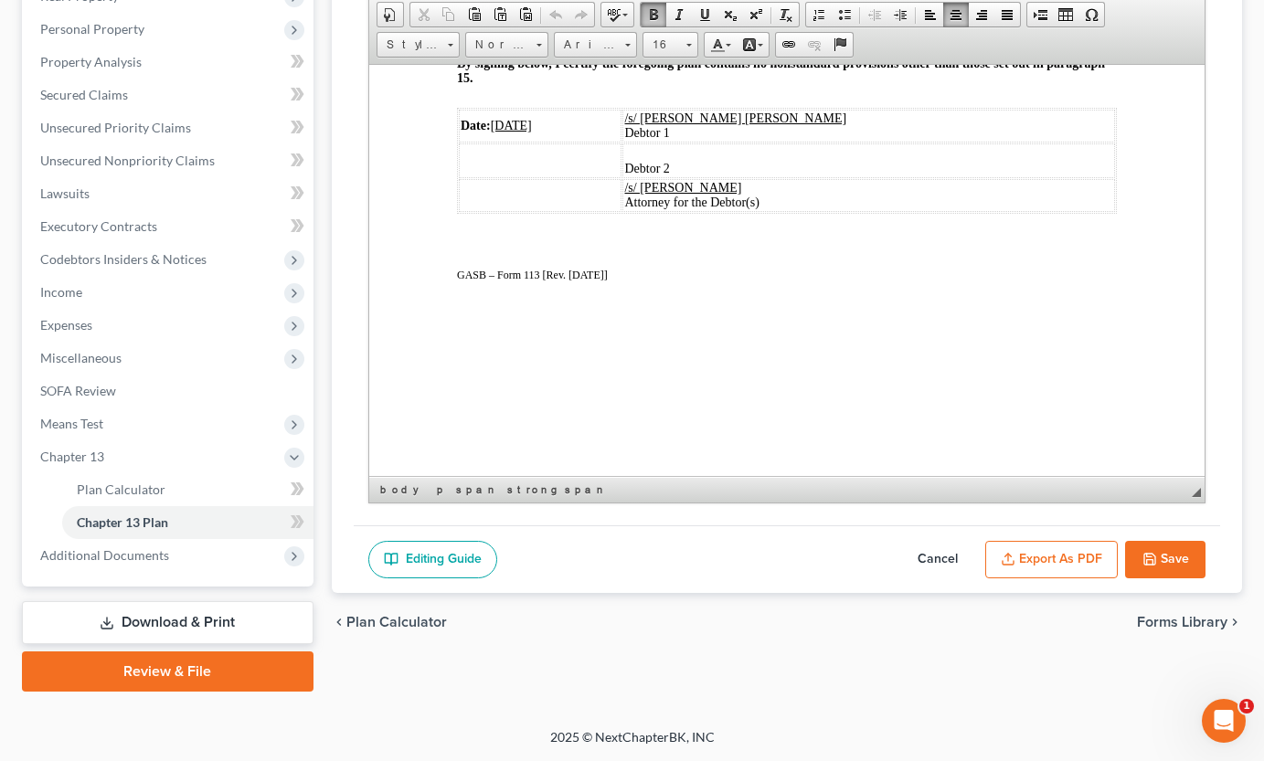
drag, startPoint x: 1574, startPoint y: 354, endPoint x: 1576, endPoint y: 511, distance: 157.2
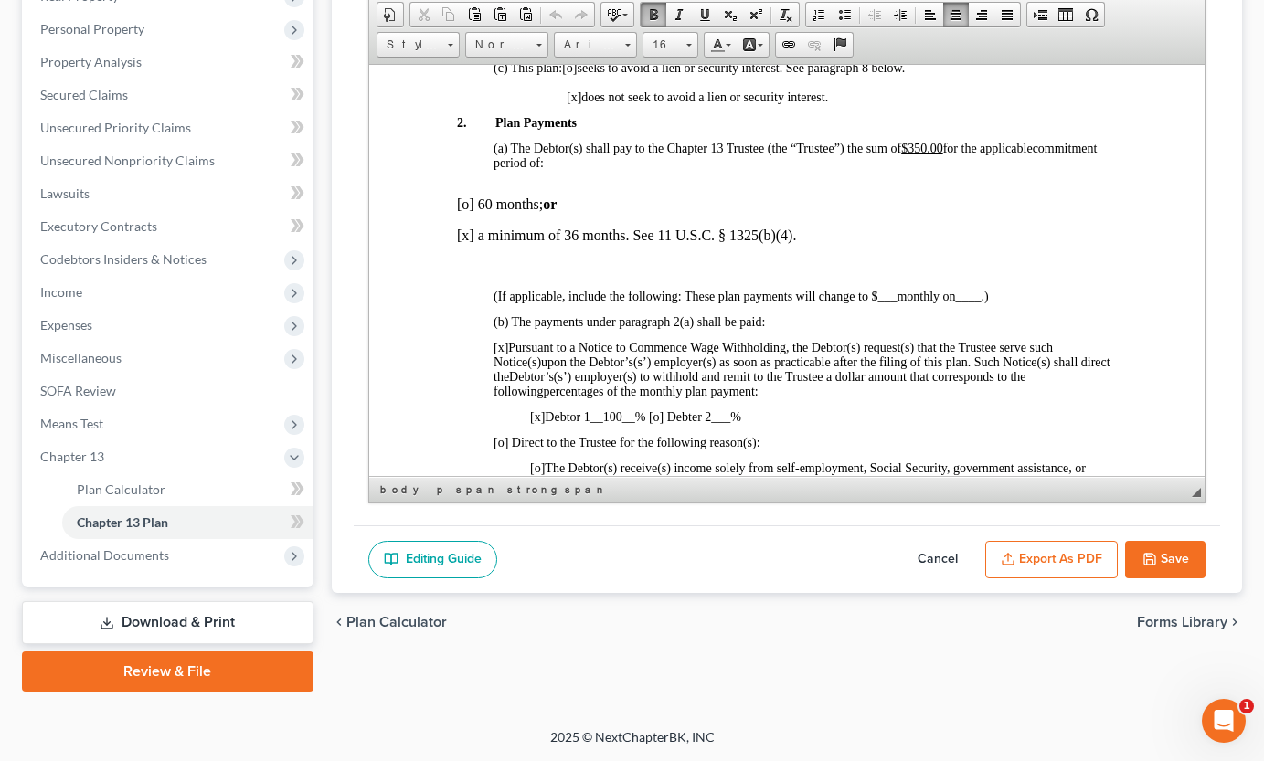
scroll to position [0, 0]
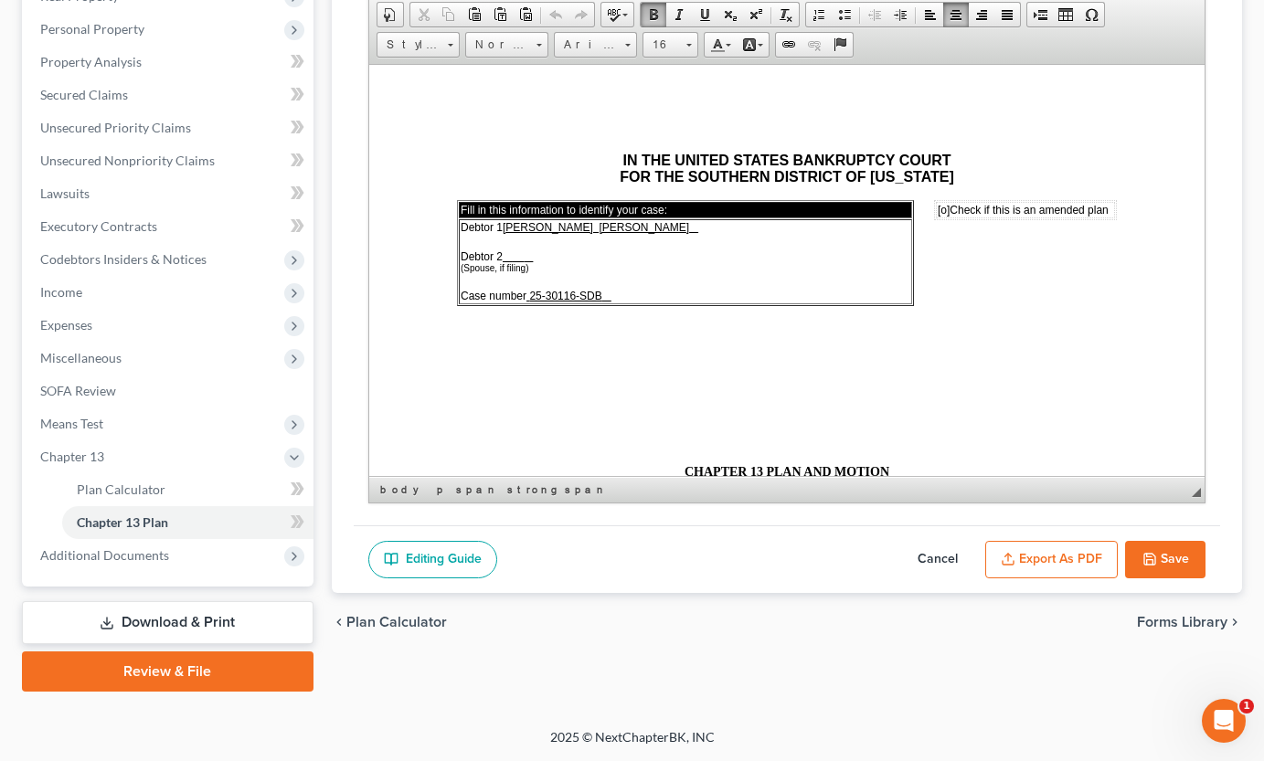
drag, startPoint x: 1198, startPoint y: 427, endPoint x: 1639, endPoint y: 127, distance: 533.4
